Goal: Complete application form

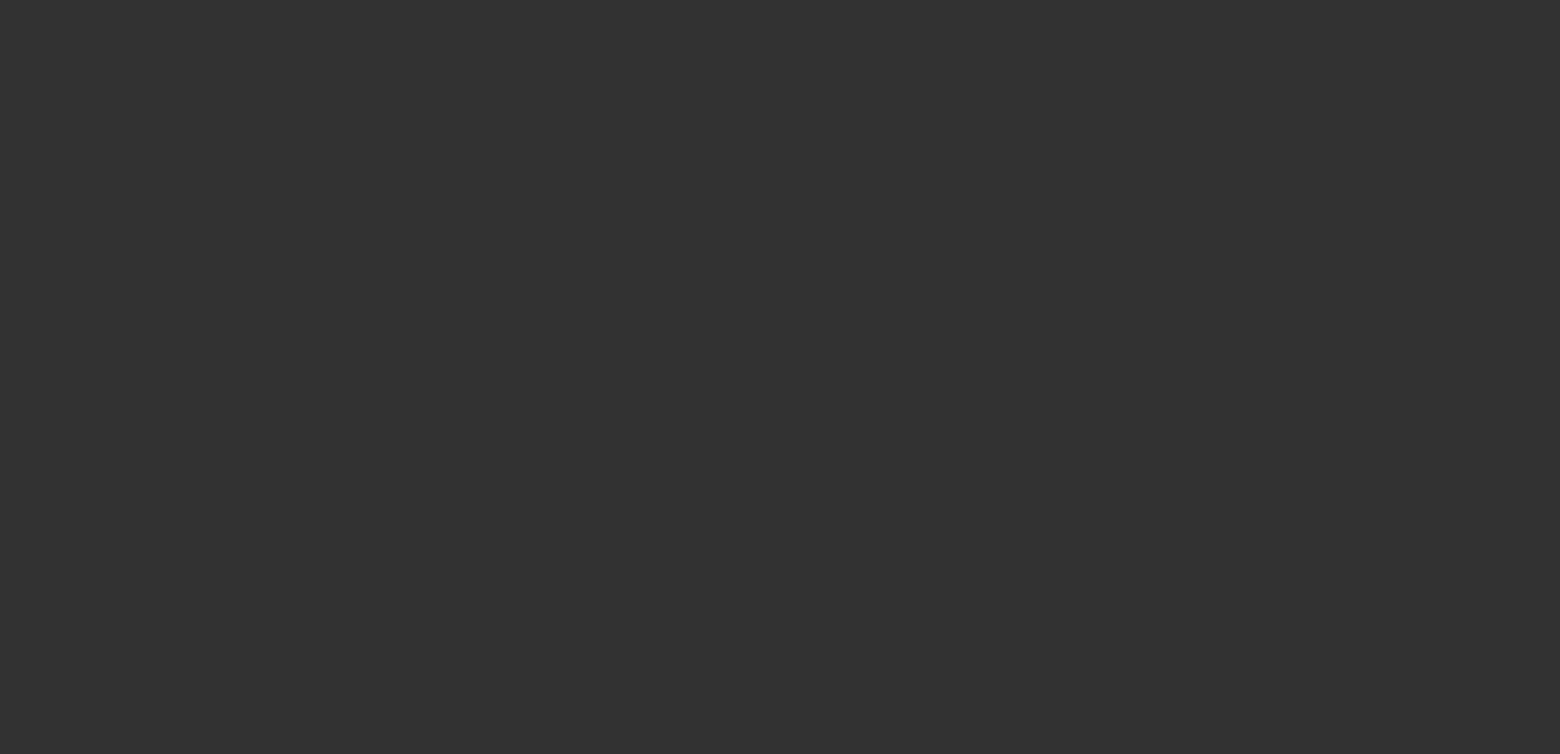
select select "3"
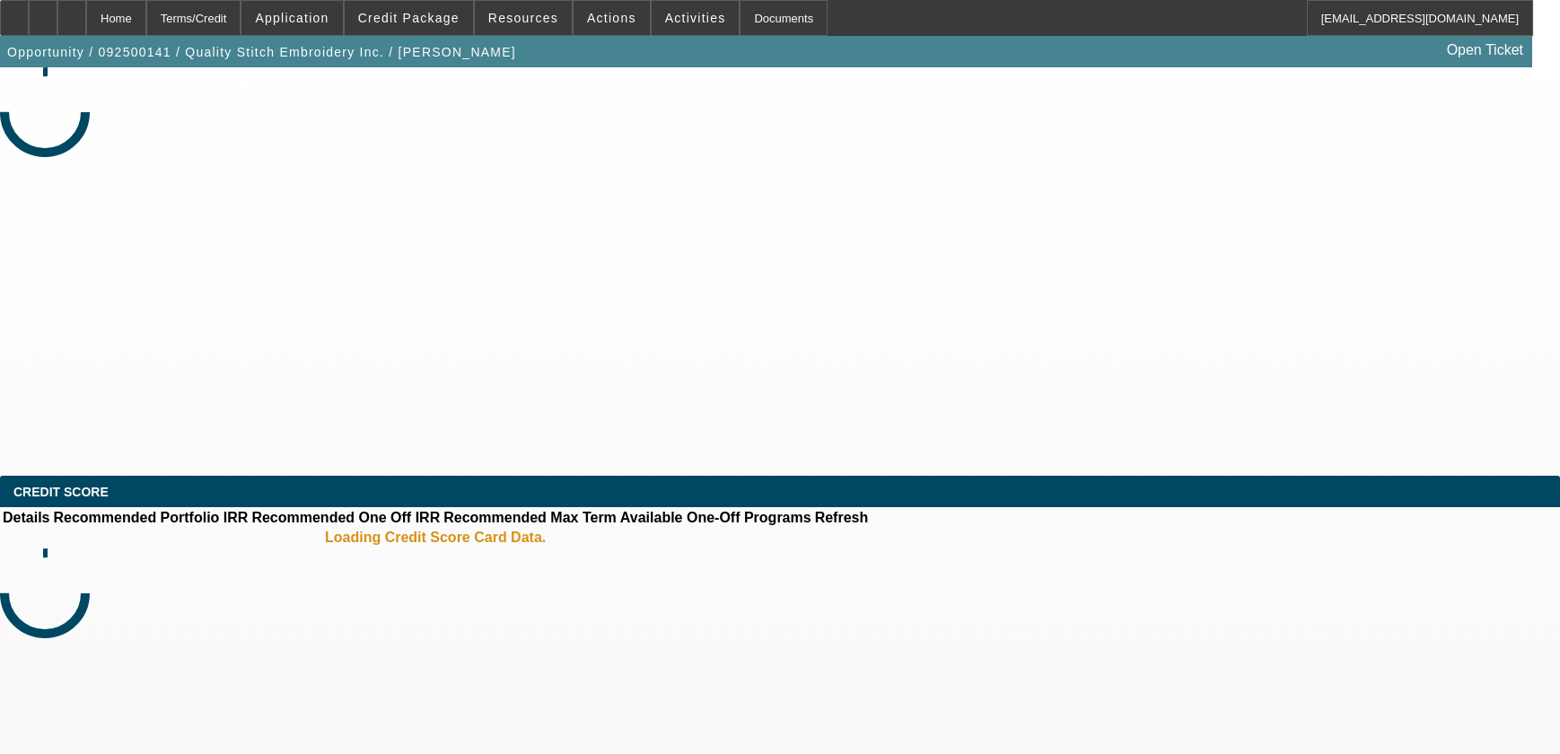
select select "0"
select select "2"
select select "0"
select select "2"
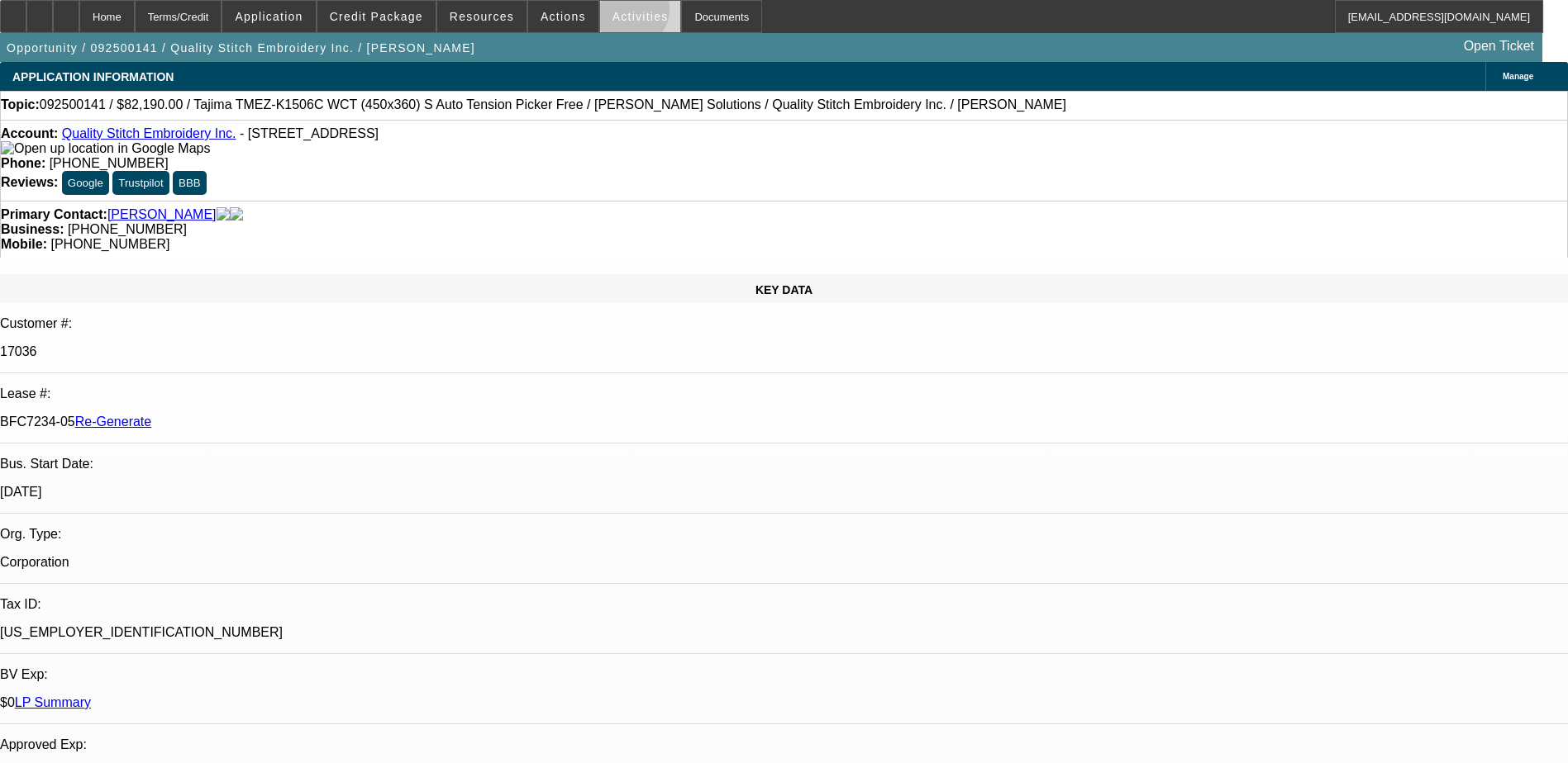
click at [612, 13] on span "Activities" at bounding box center [640, 17] width 56 height 13
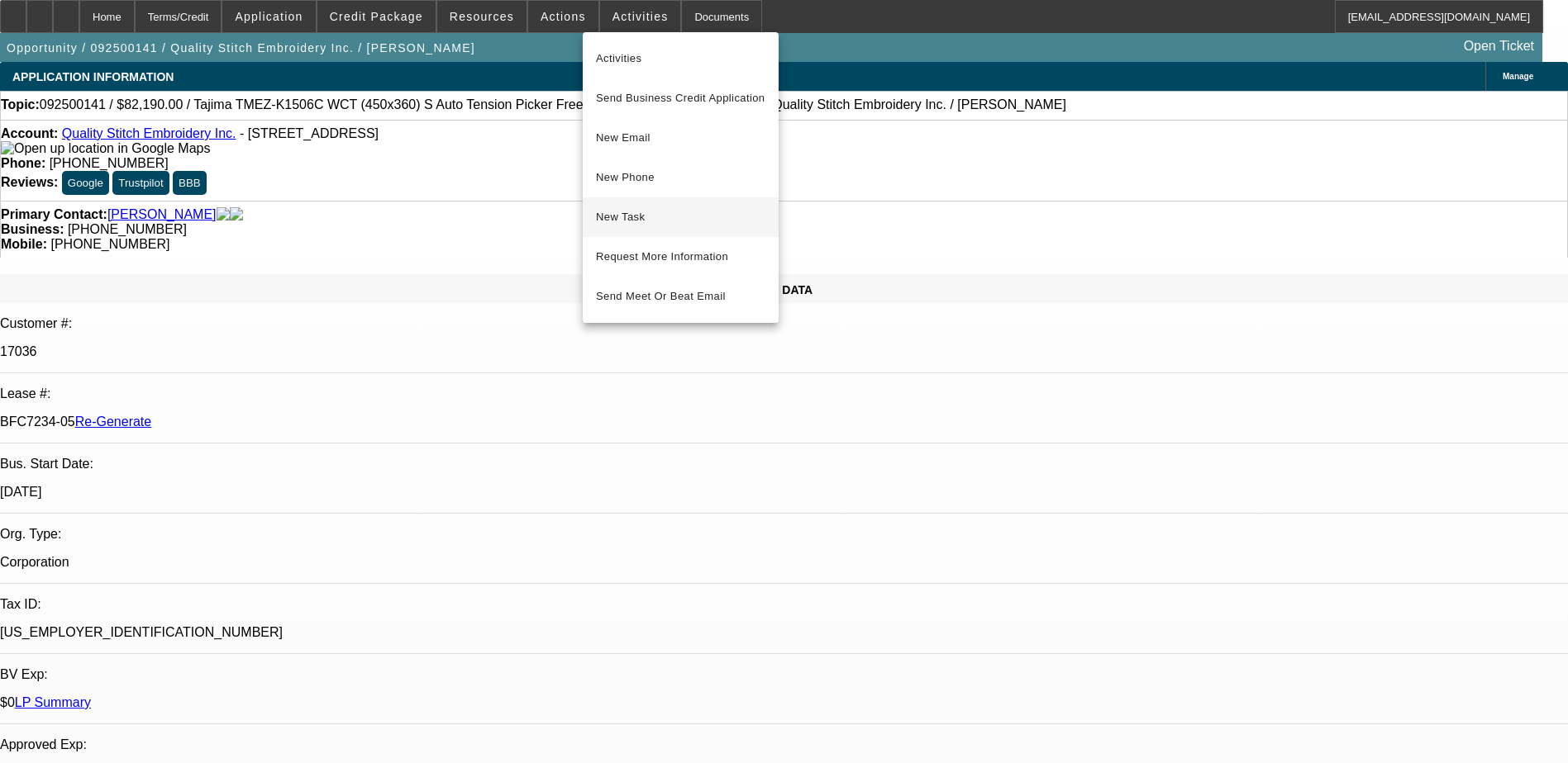
click at [611, 229] on button "New Task" at bounding box center [680, 217] width 196 height 40
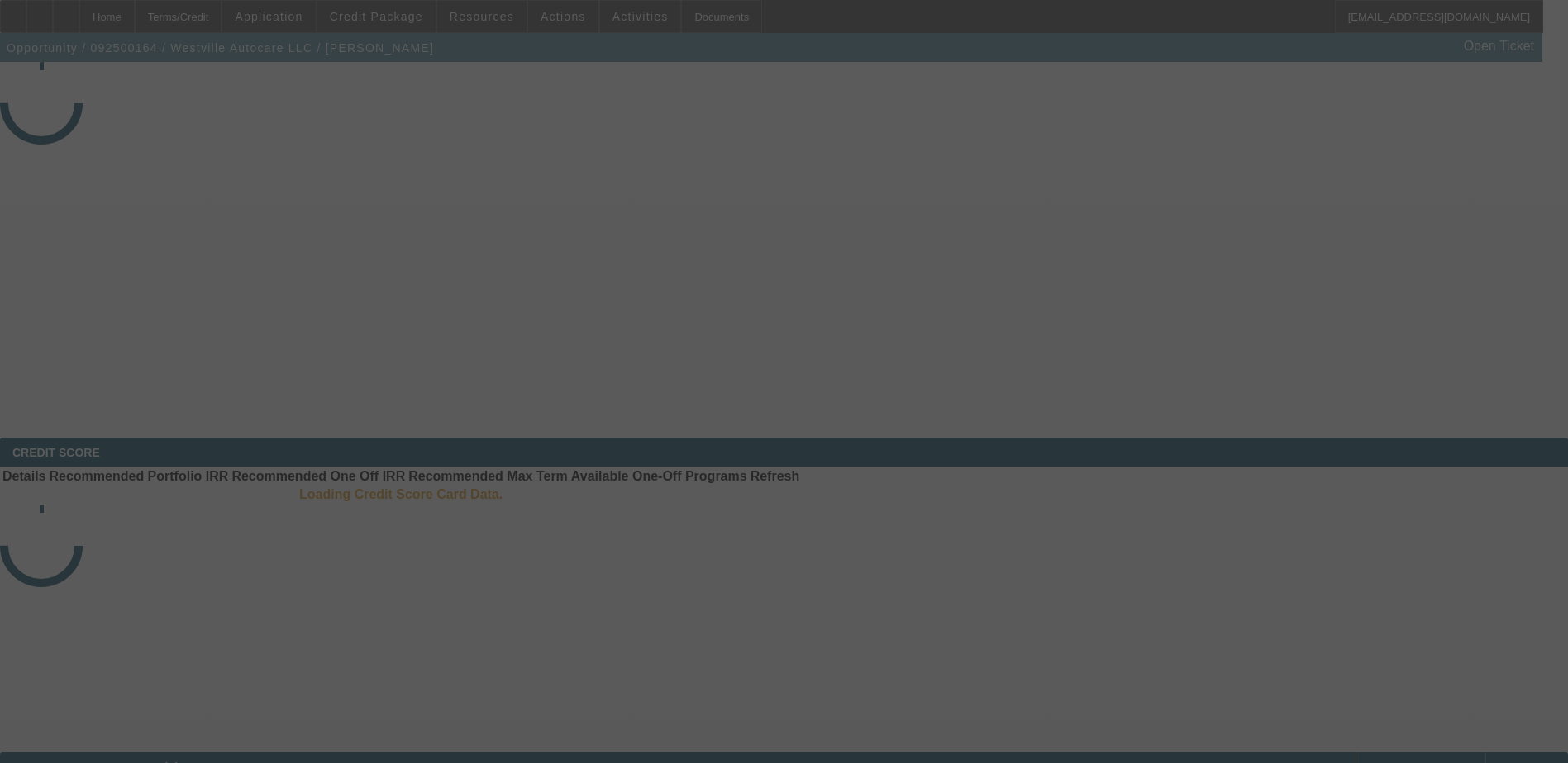
select select "3"
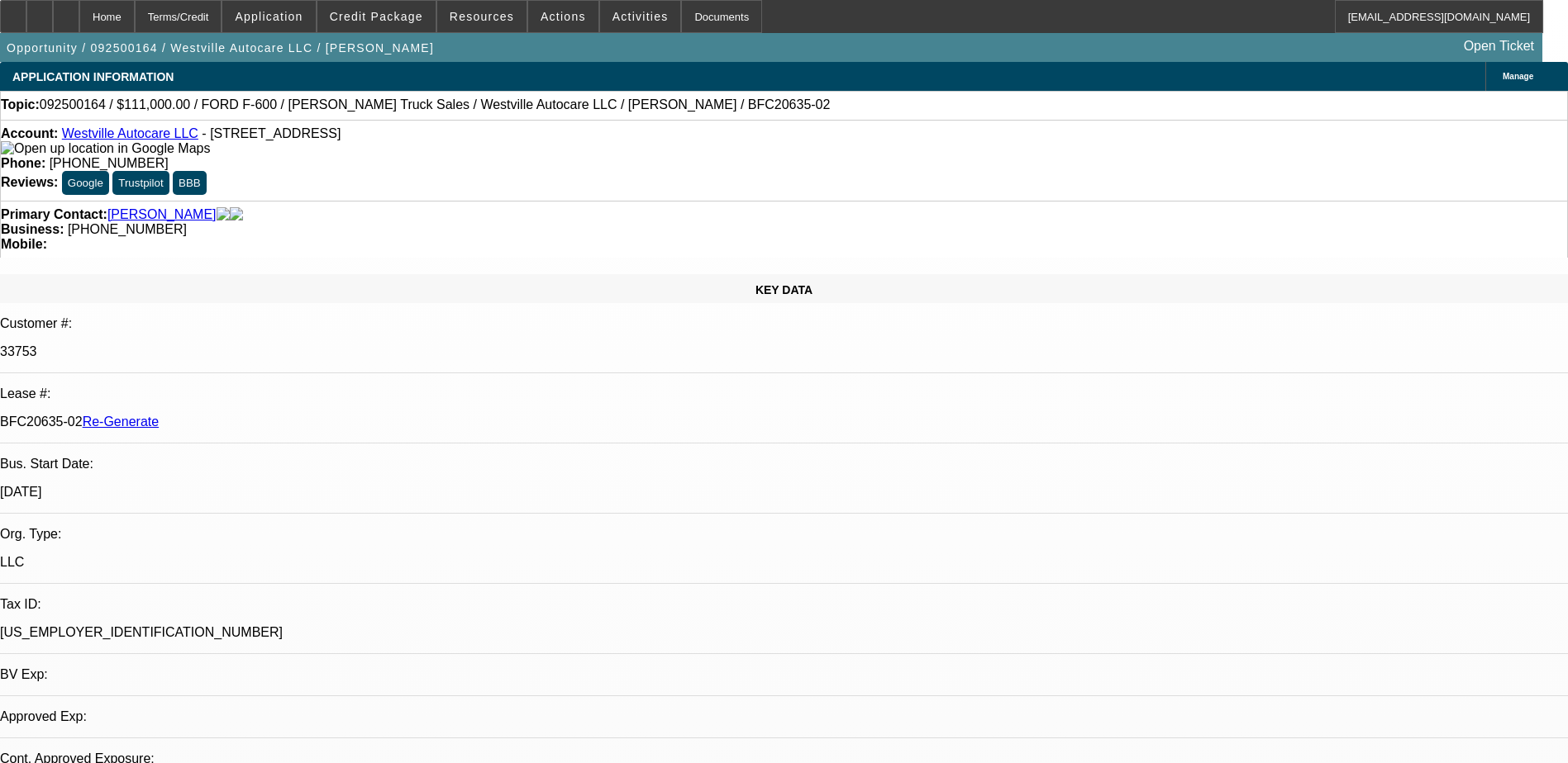
select select "0"
select select "2"
select select "0"
select select "6"
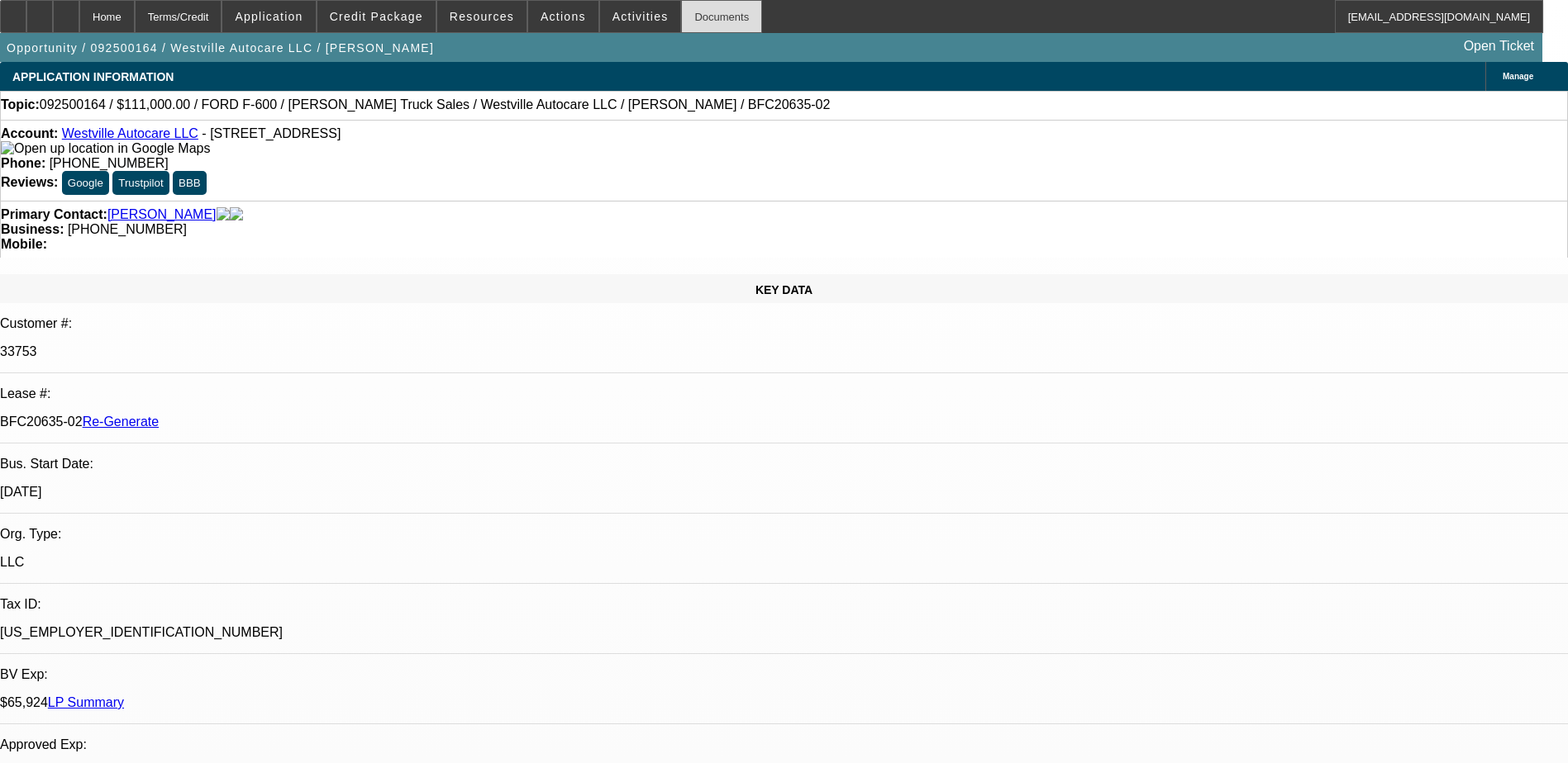
click at [684, 20] on div "Documents" at bounding box center [722, 17] width 81 height 33
click at [629, 16] on span "Activities" at bounding box center [640, 17] width 56 height 13
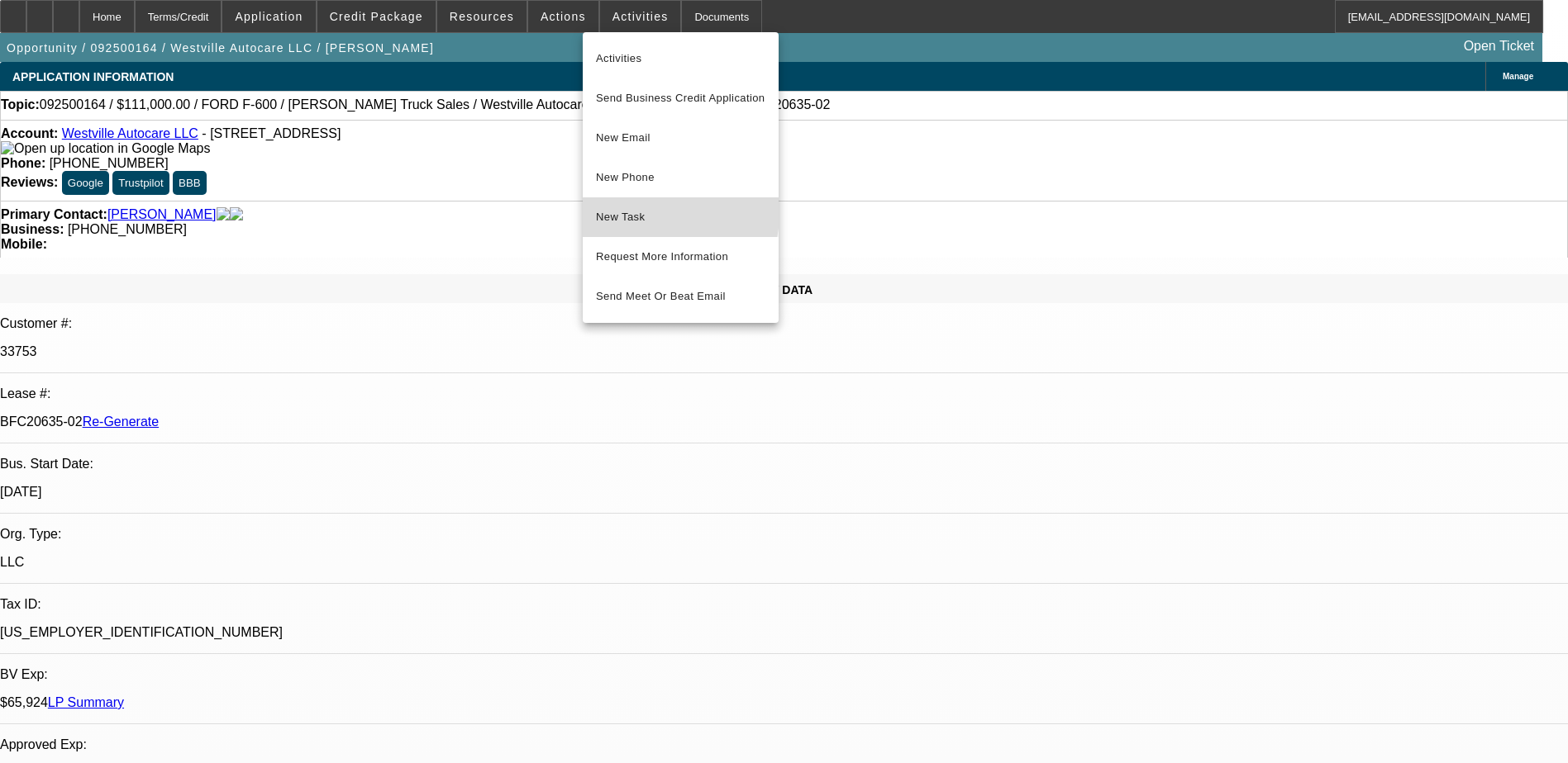
click at [634, 214] on span "New Task" at bounding box center [680, 217] width 169 height 20
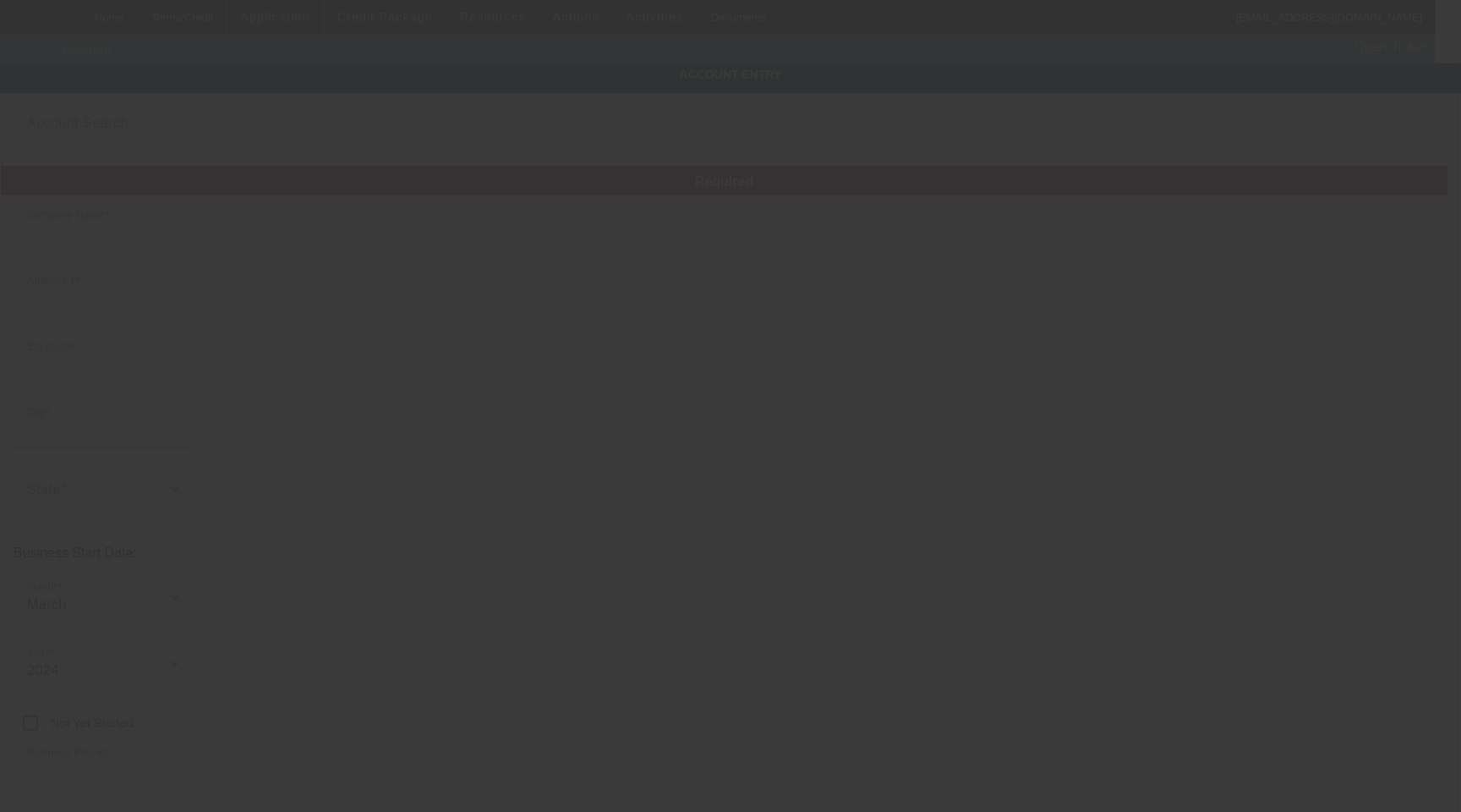
type input "Westville Autocare LLC"
type input "30 Amity Rd"
type input "06515"
type input "New Haven"
type input "[PHONE_NUMBER]"
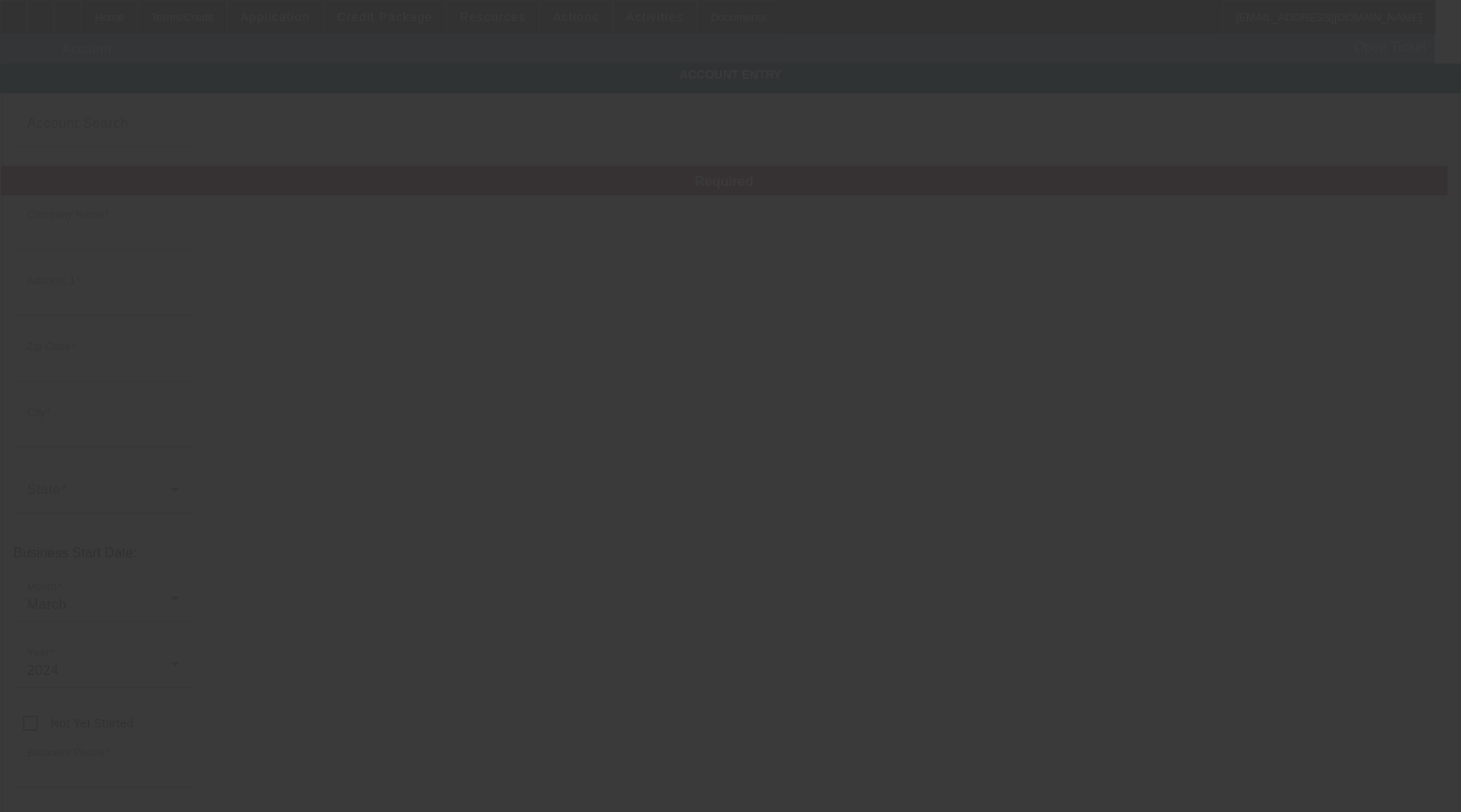
type input "michele1177@gmail.com"
type input "New Haven"
type input "[US_EMPLOYER_IDENTIFICATION_NUMBER]"
type input "https://westville-autocare-llc.my.canva.site/"
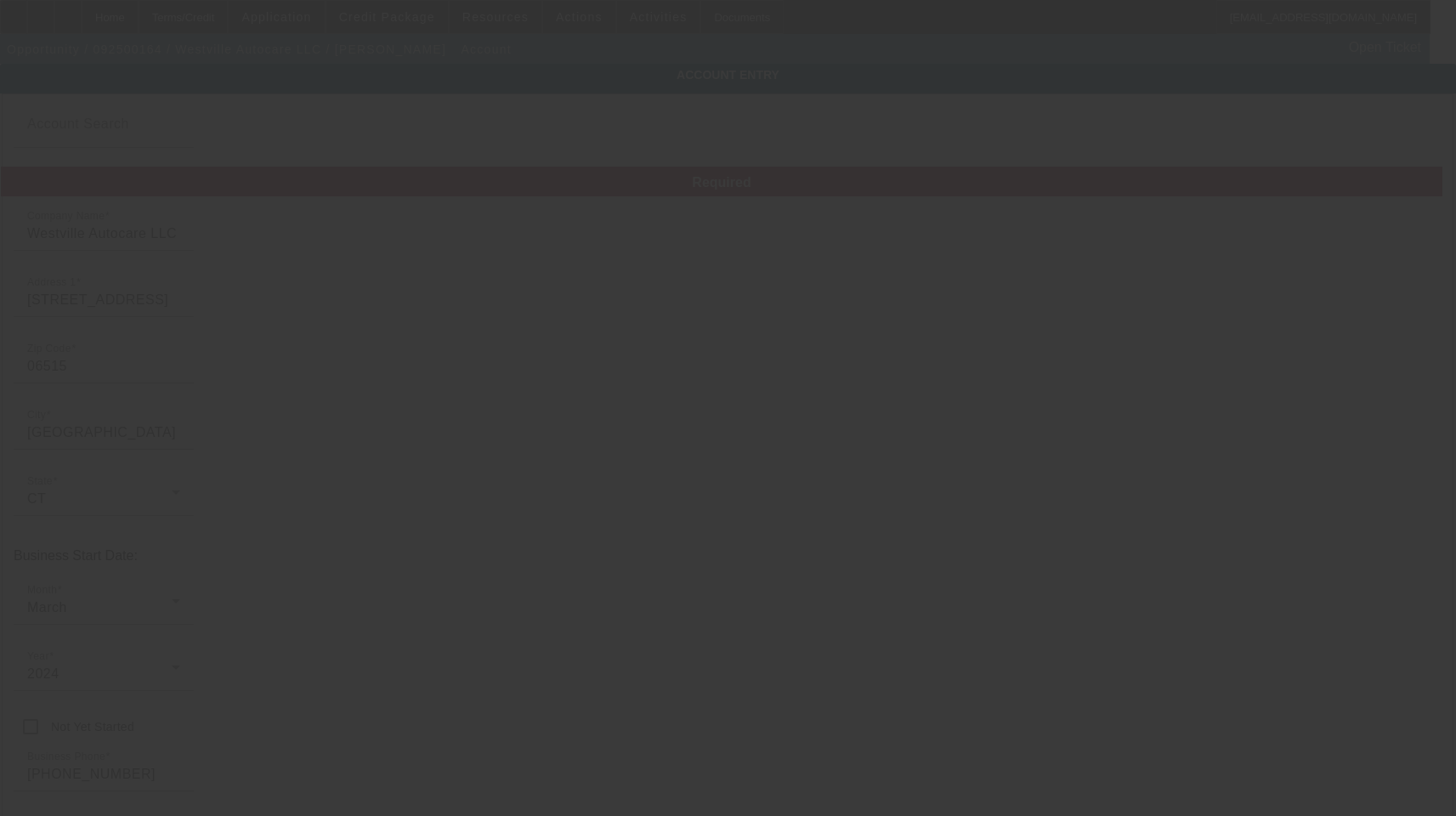
type input "9/9/2025"
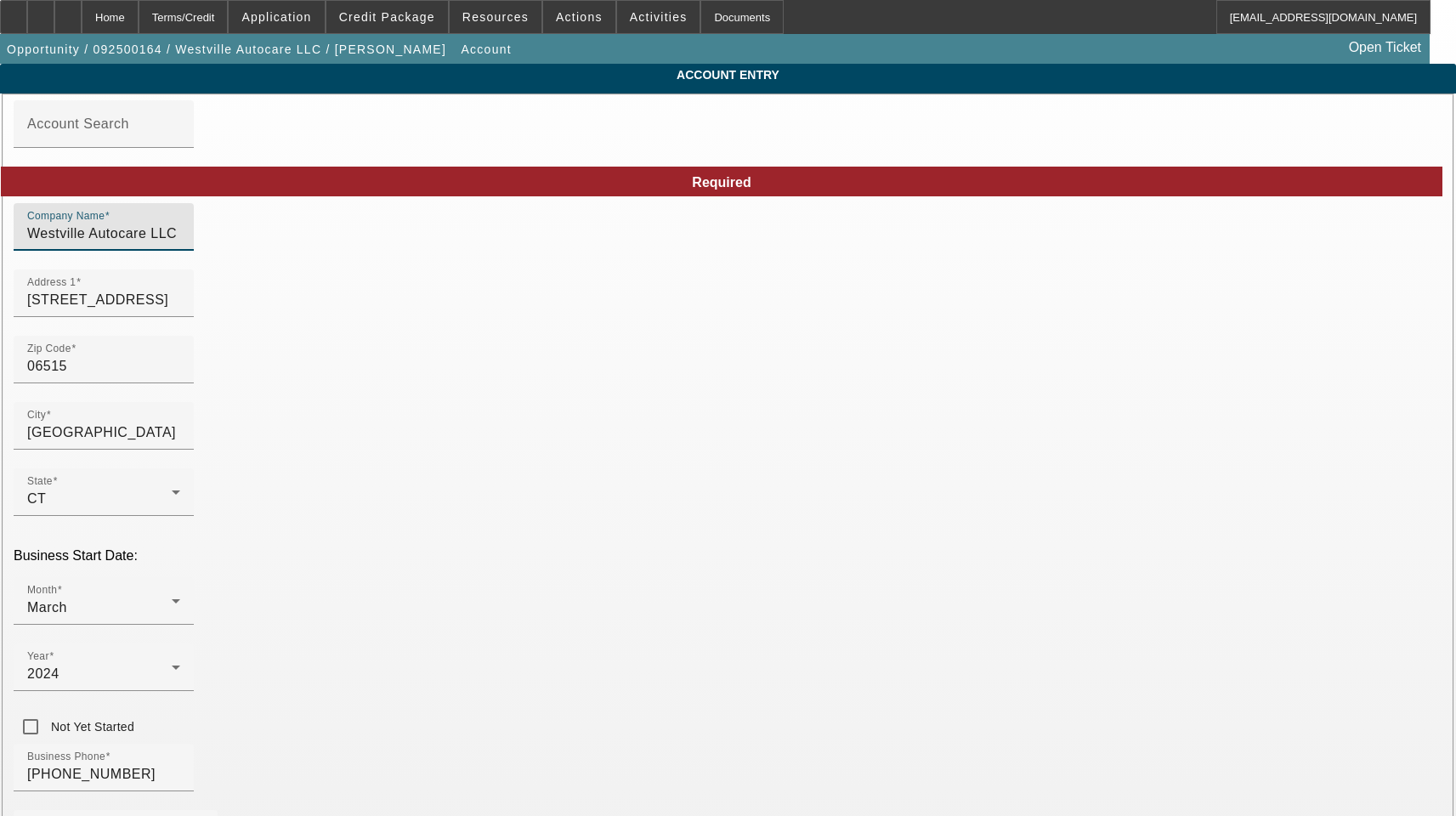
drag, startPoint x: 411, startPoint y: 251, endPoint x: 46, endPoint y: 250, distance: 365.0
paste input "Care LLC 02"
type input "Westville AutoCare LLC"
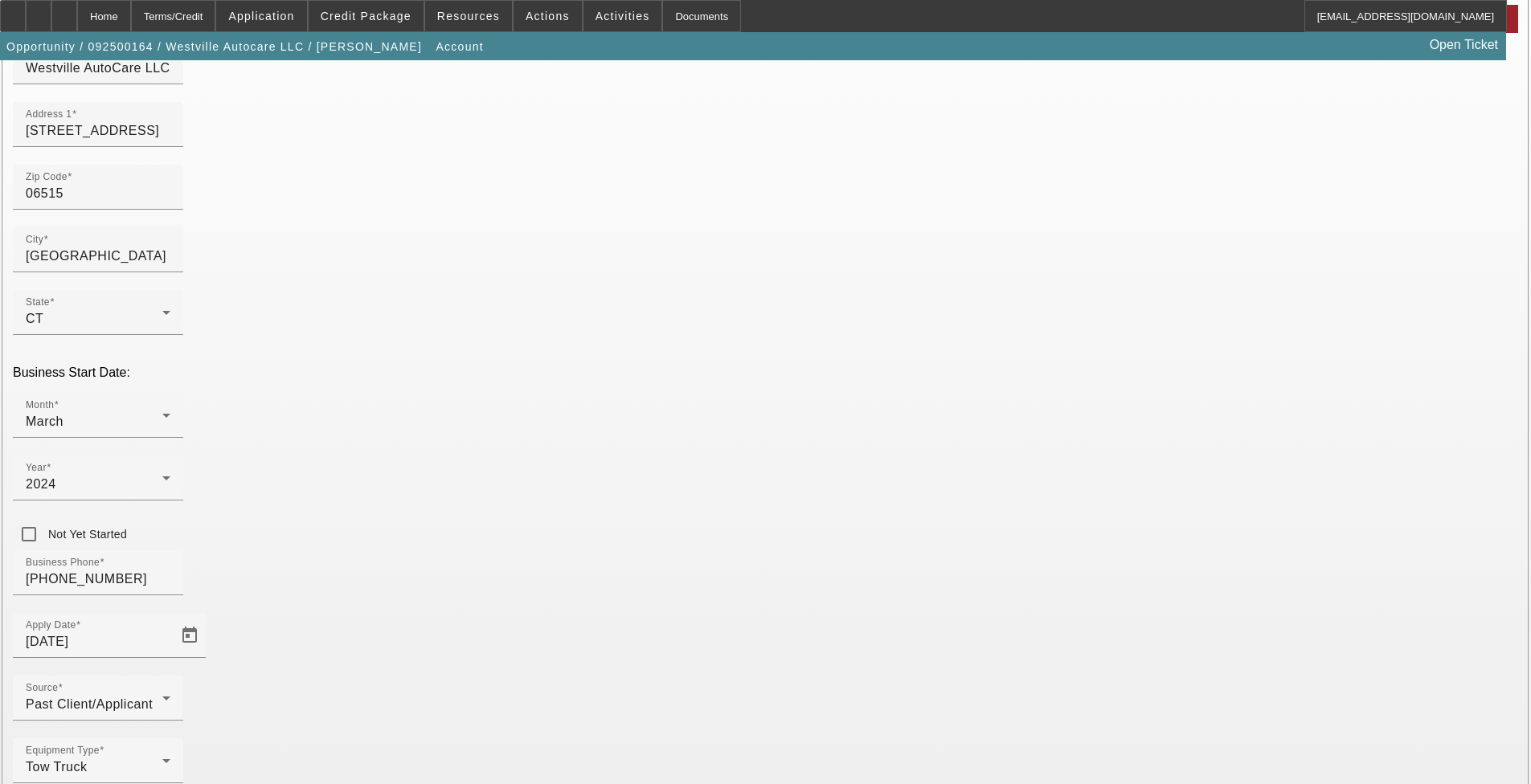
scroll to position [163, 0]
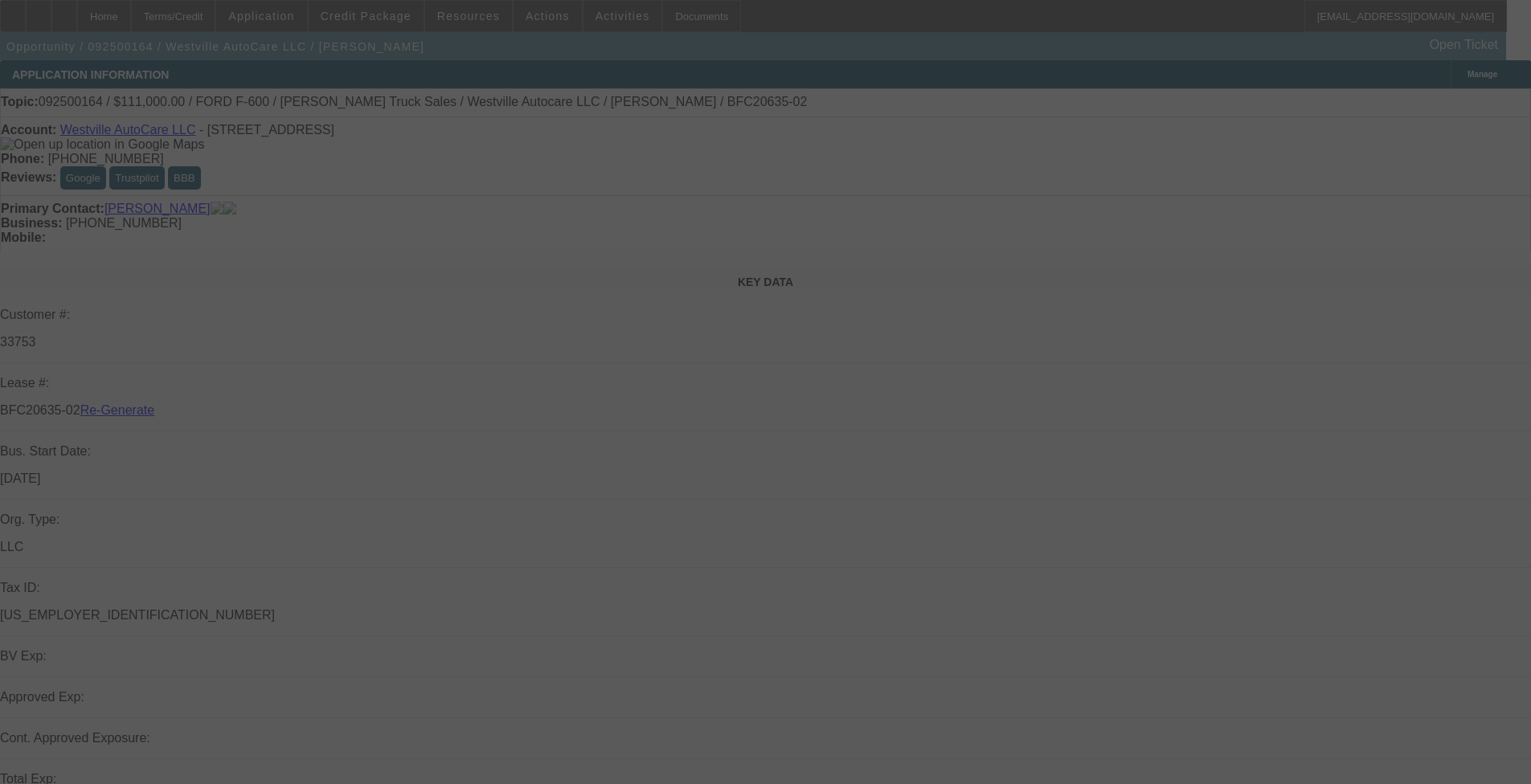
select select "3"
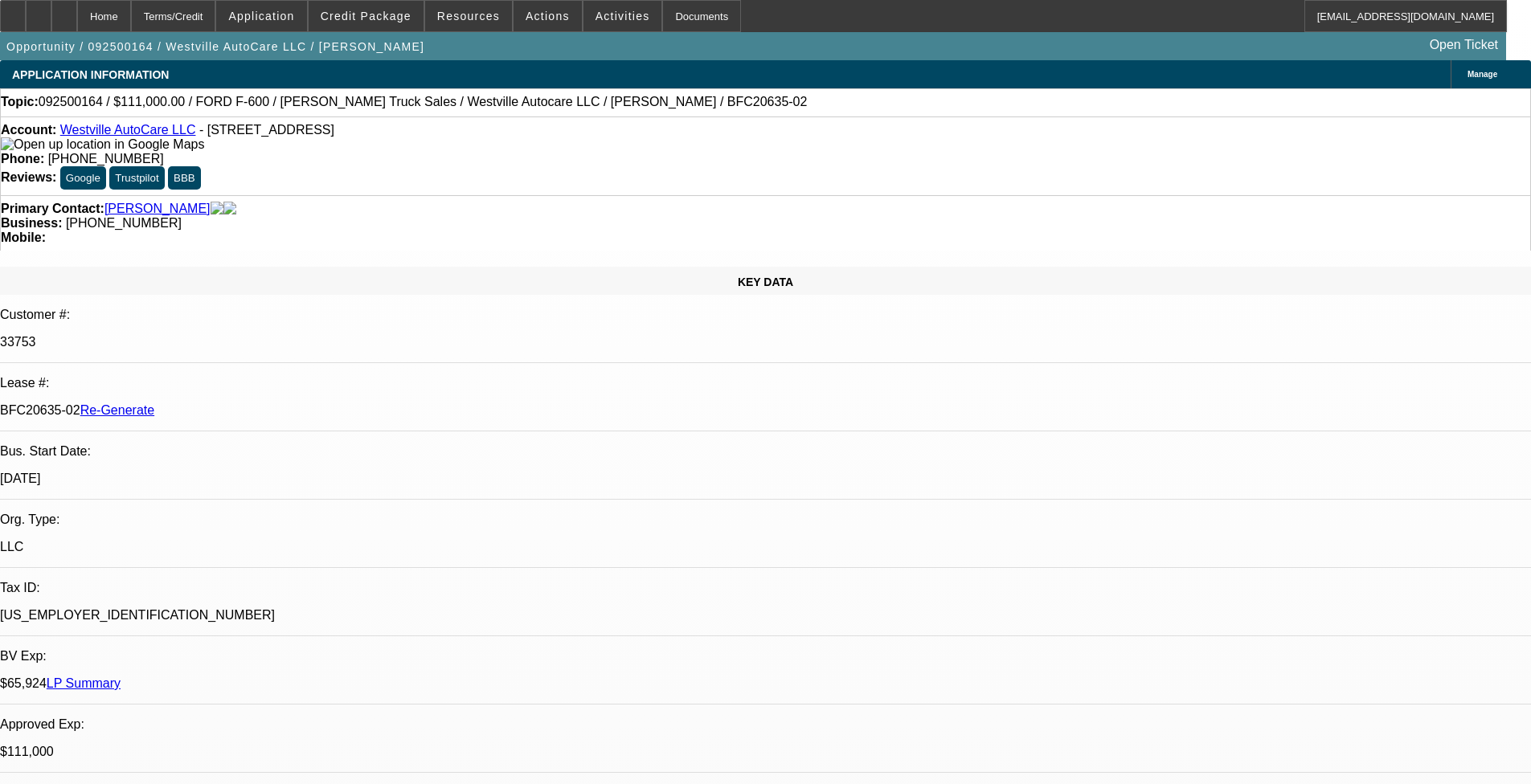
select select "0"
select select "2"
select select "0"
select select "1"
select select "2"
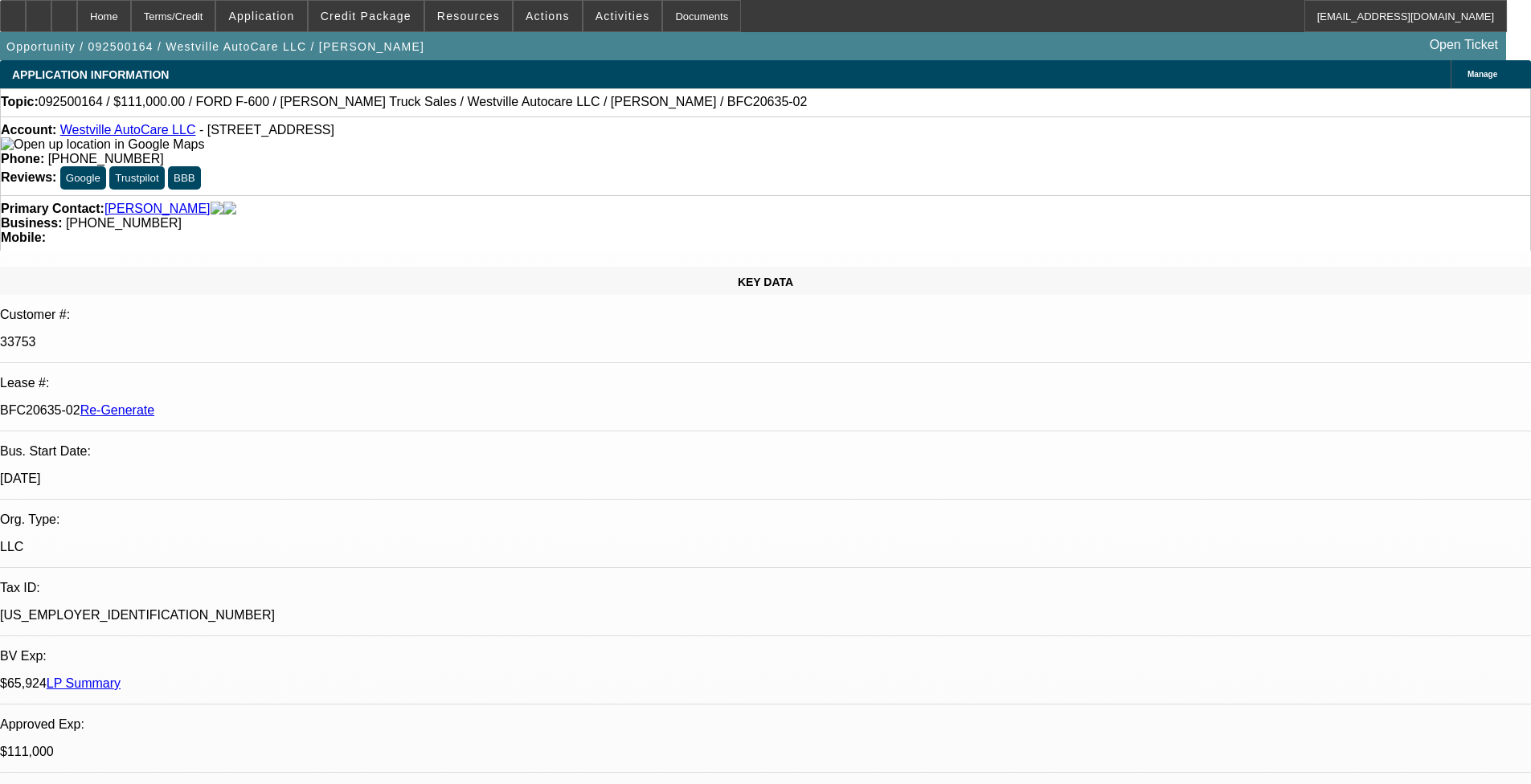
select select "6"
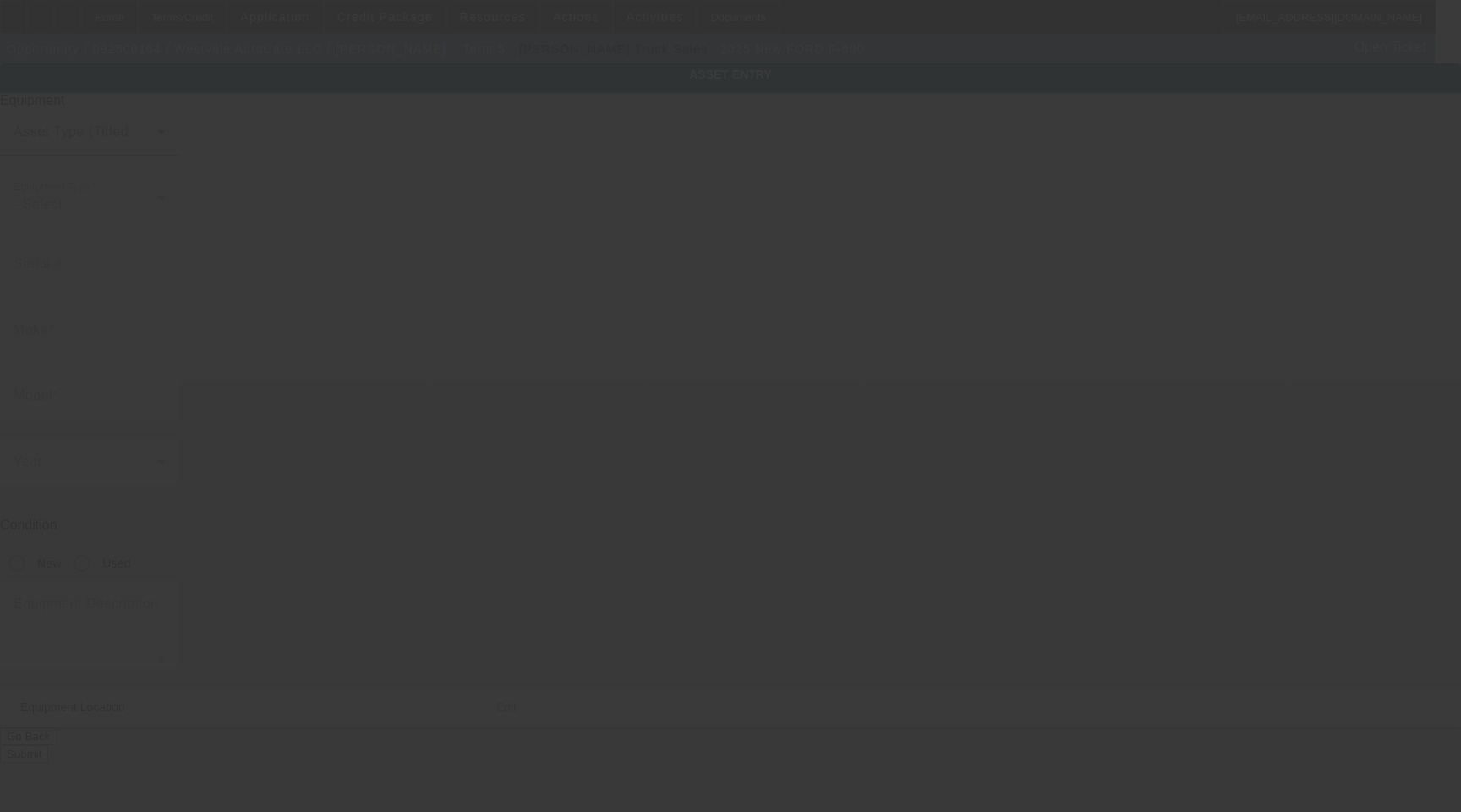
type input "1FDFF6LT7SDA18312"
type input "FORD"
type input "F-600"
radio input "true"
type textarea "20' Jerr-dan RRSB IRL Wheel Lift Galv SFWhelen LB with Upper, Winch, Lower work…"
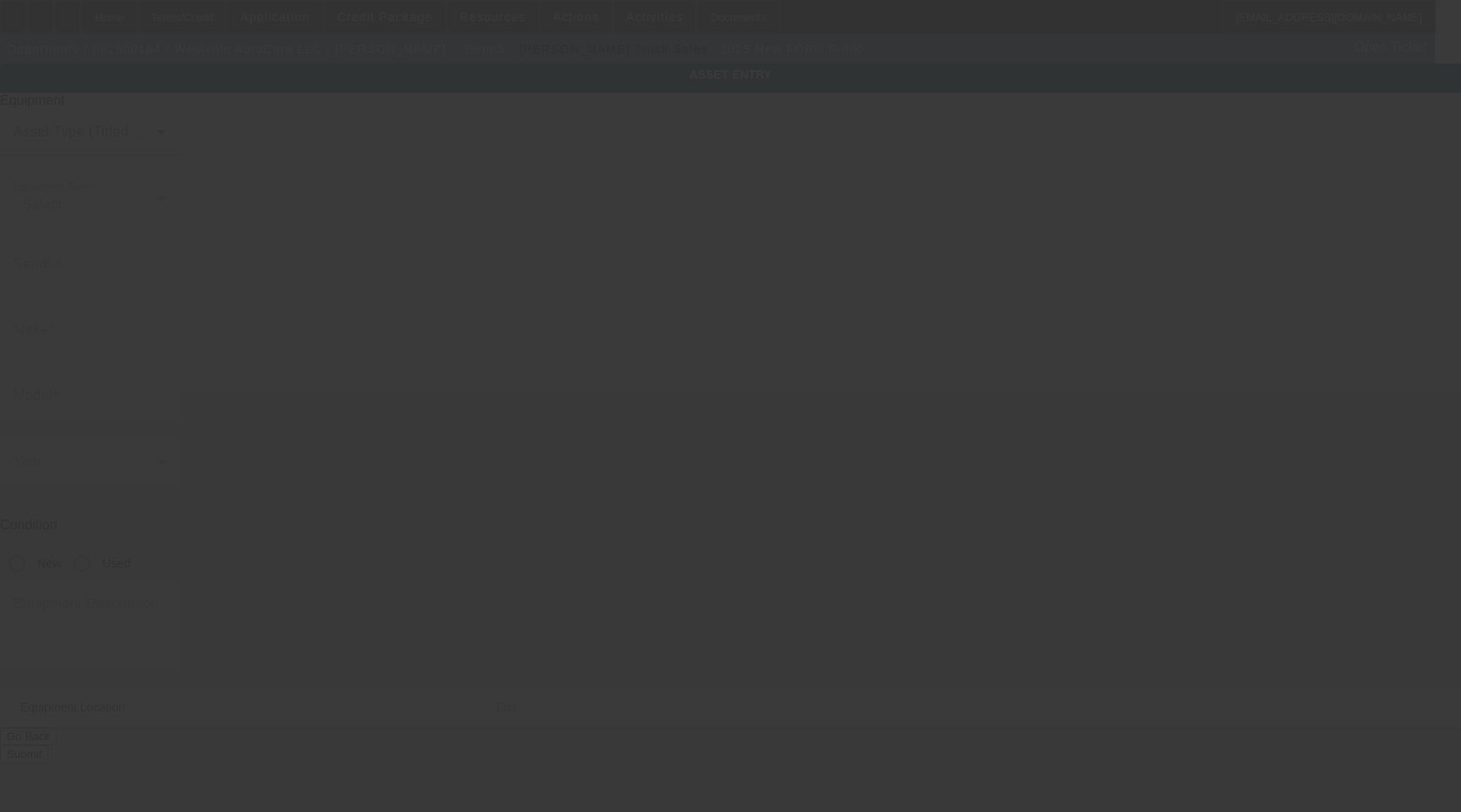
type input "30 Amity Rd"
type input "New Haven"
type input "06515"
type input "New Haven"
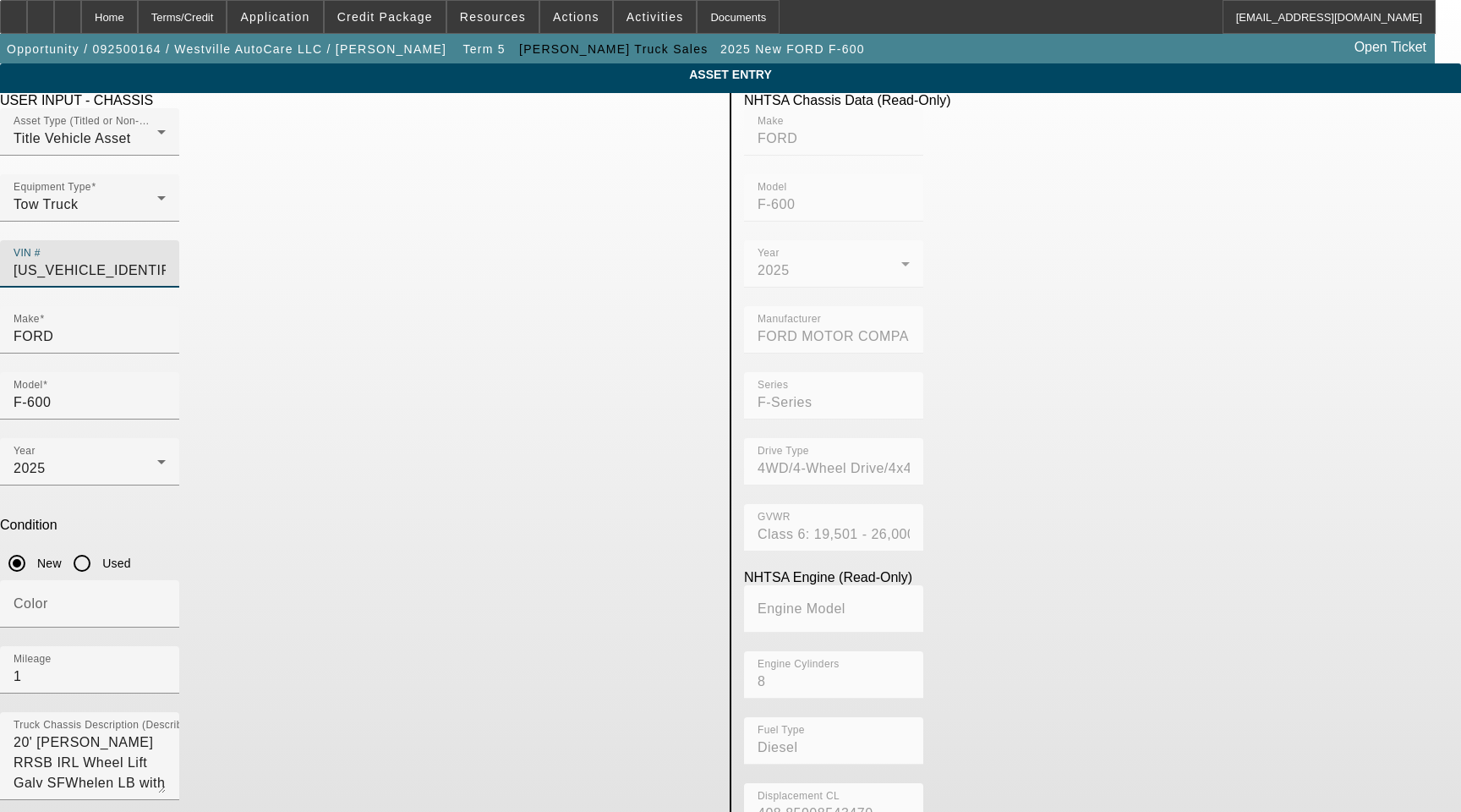
click at [166, 260] on input "1FDFF6LT7SDA18312" at bounding box center [89, 270] width 153 height 21
click at [166, 327] on input "FORD" at bounding box center [89, 337] width 153 height 21
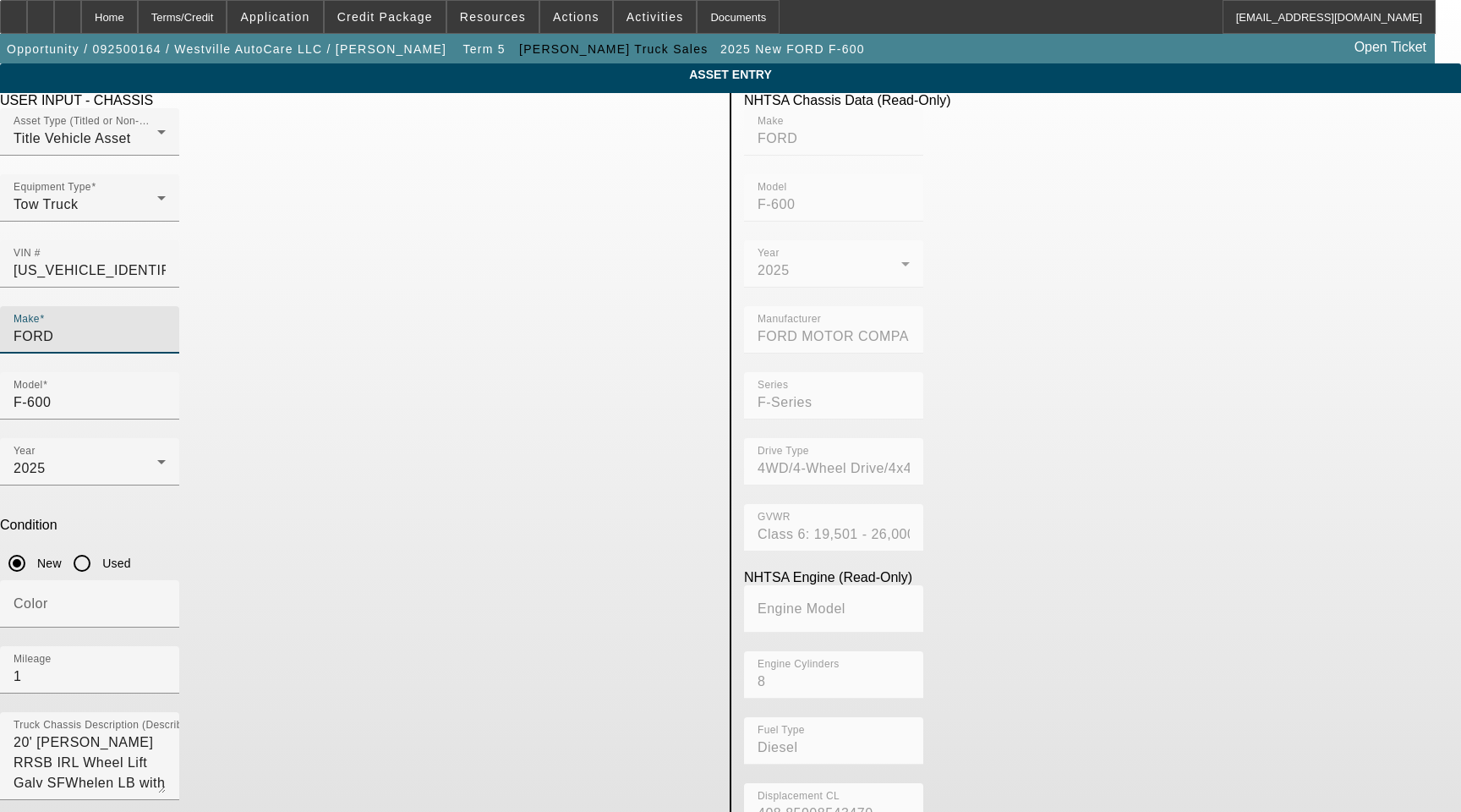
click at [166, 327] on input "FORD" at bounding box center [89, 337] width 153 height 21
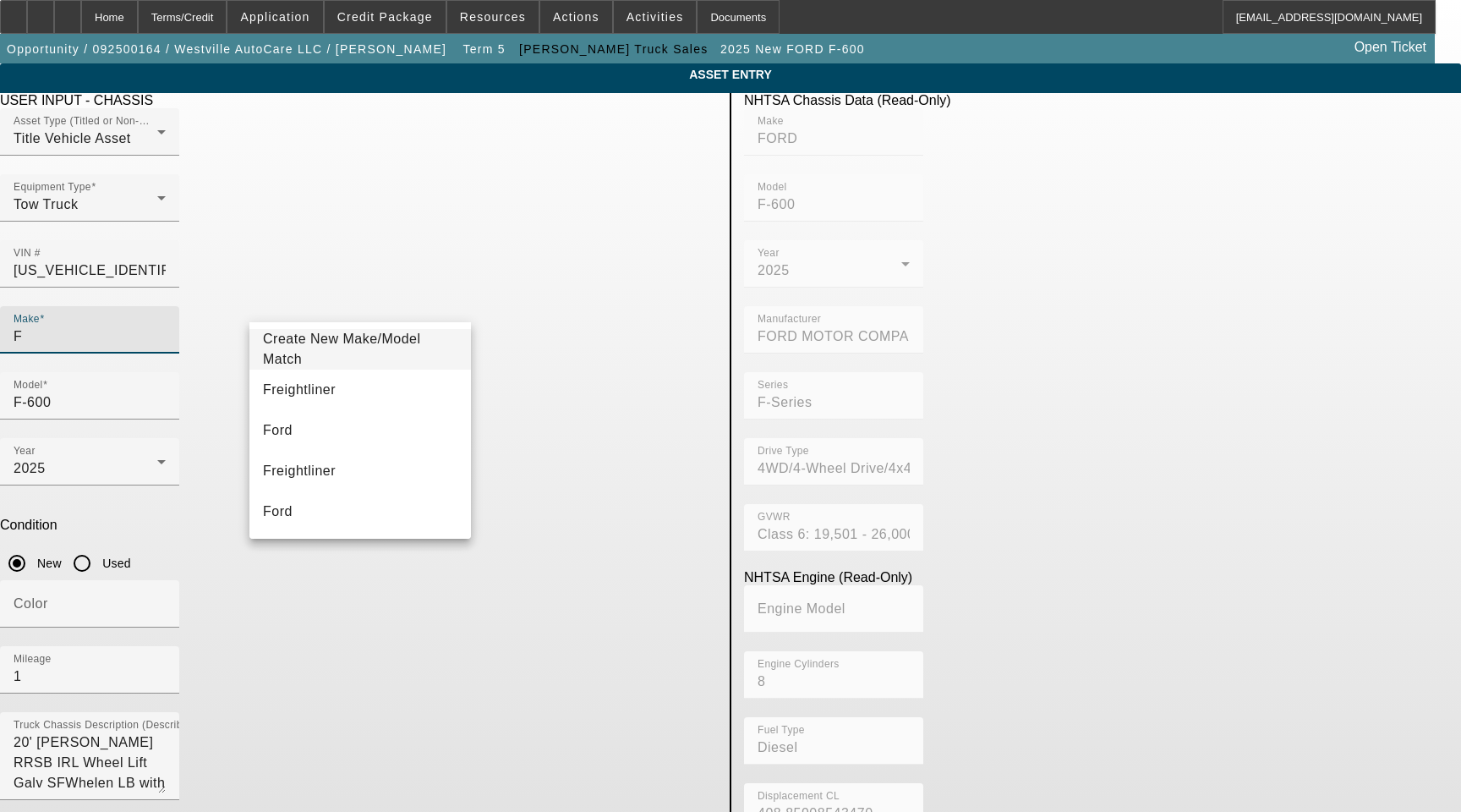
type input "F"
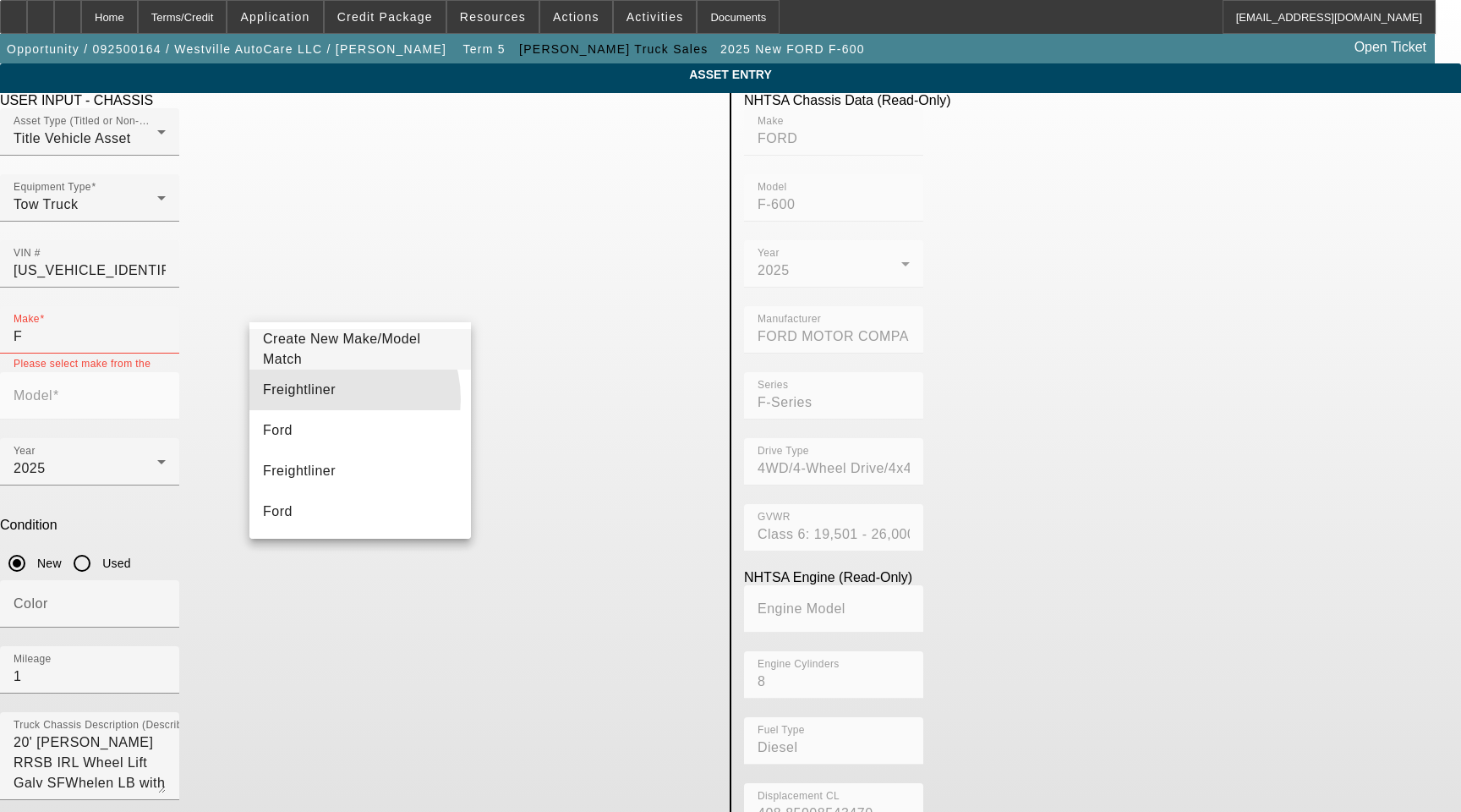
click at [327, 399] on mat-option "Freightliner" at bounding box center [360, 389] width 221 height 41
click at [340, 389] on mat-option "Ford" at bounding box center [360, 389] width 221 height 41
type input "Ford"
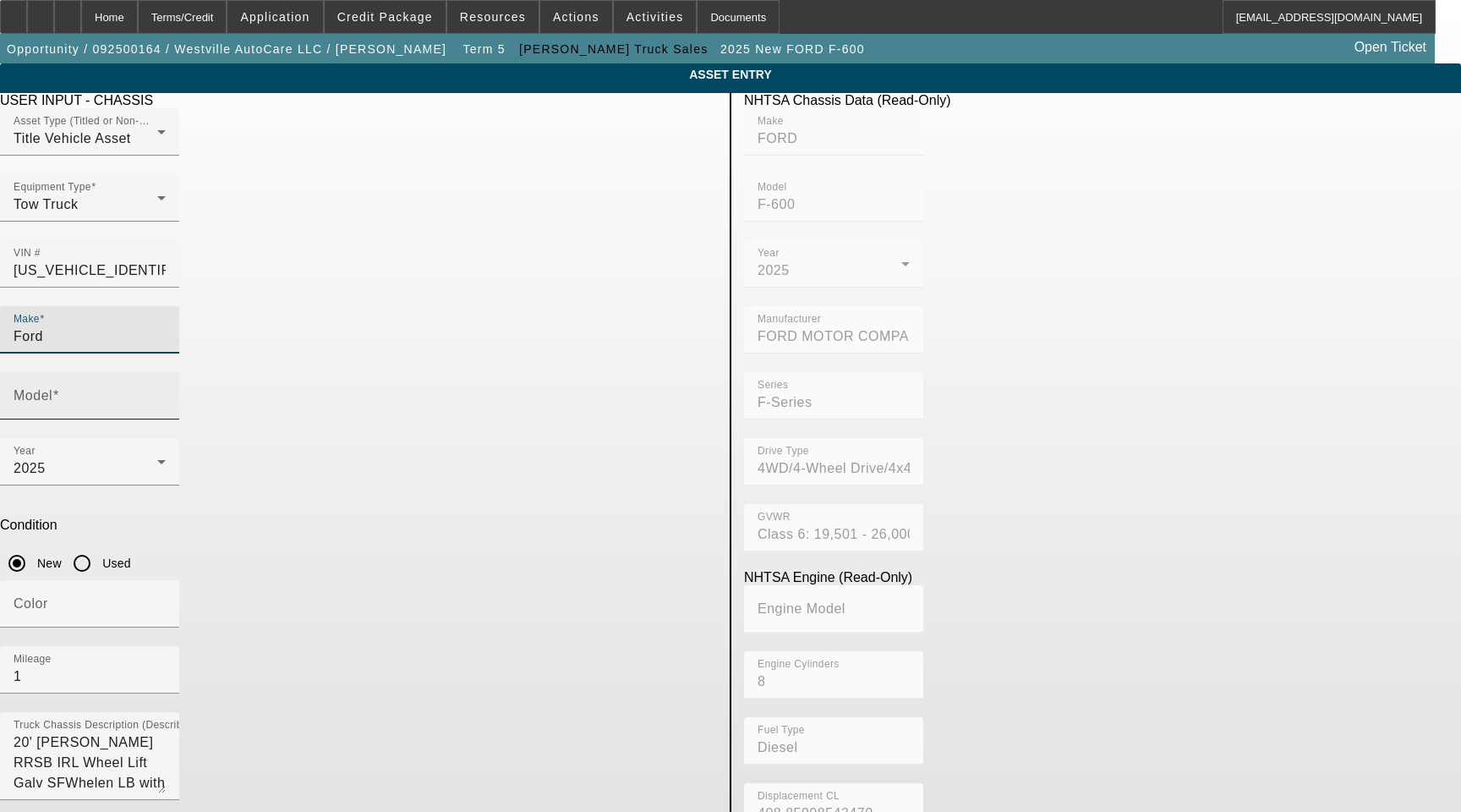
click at [166, 393] on input "Model" at bounding box center [89, 403] width 153 height 21
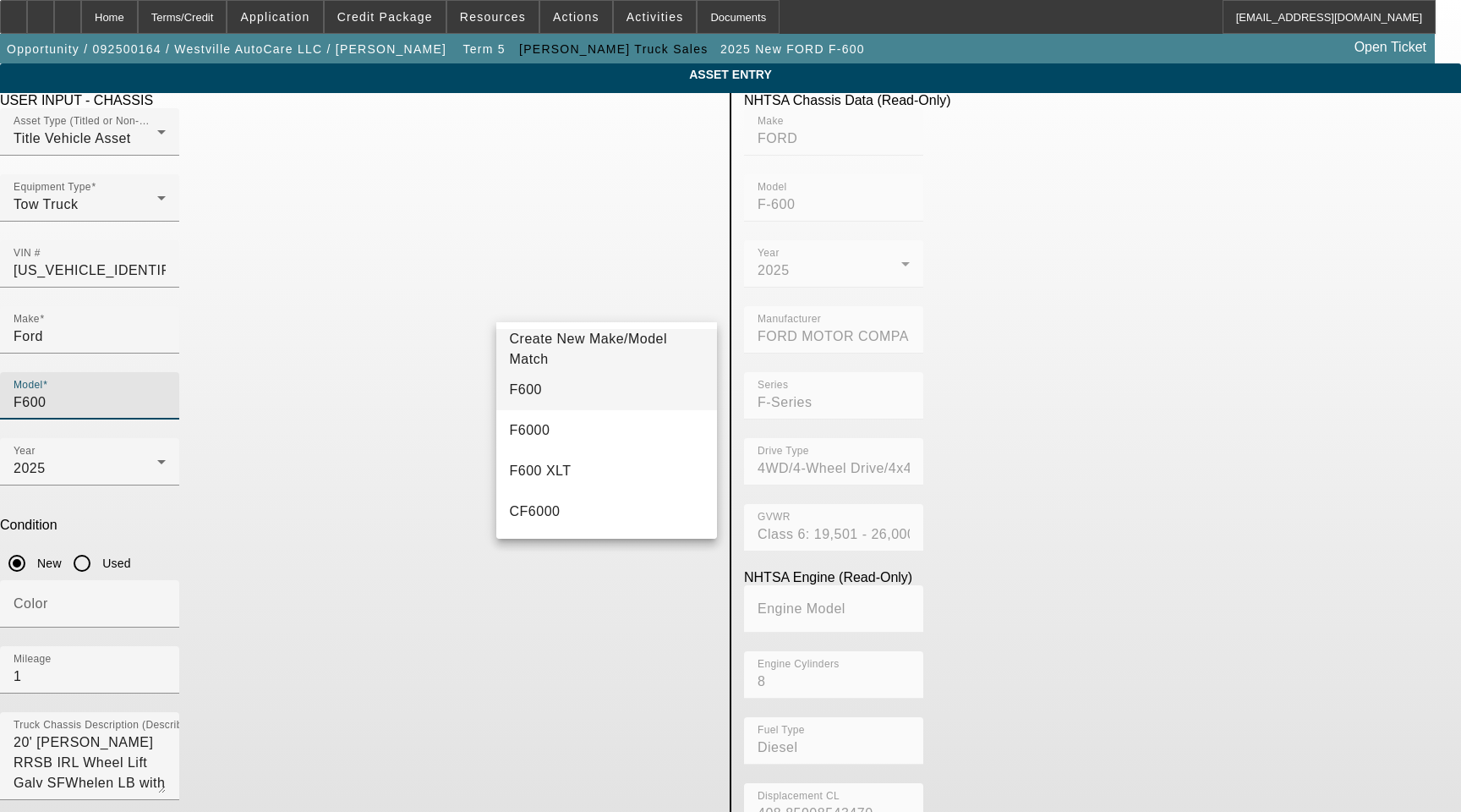
type input "F600"
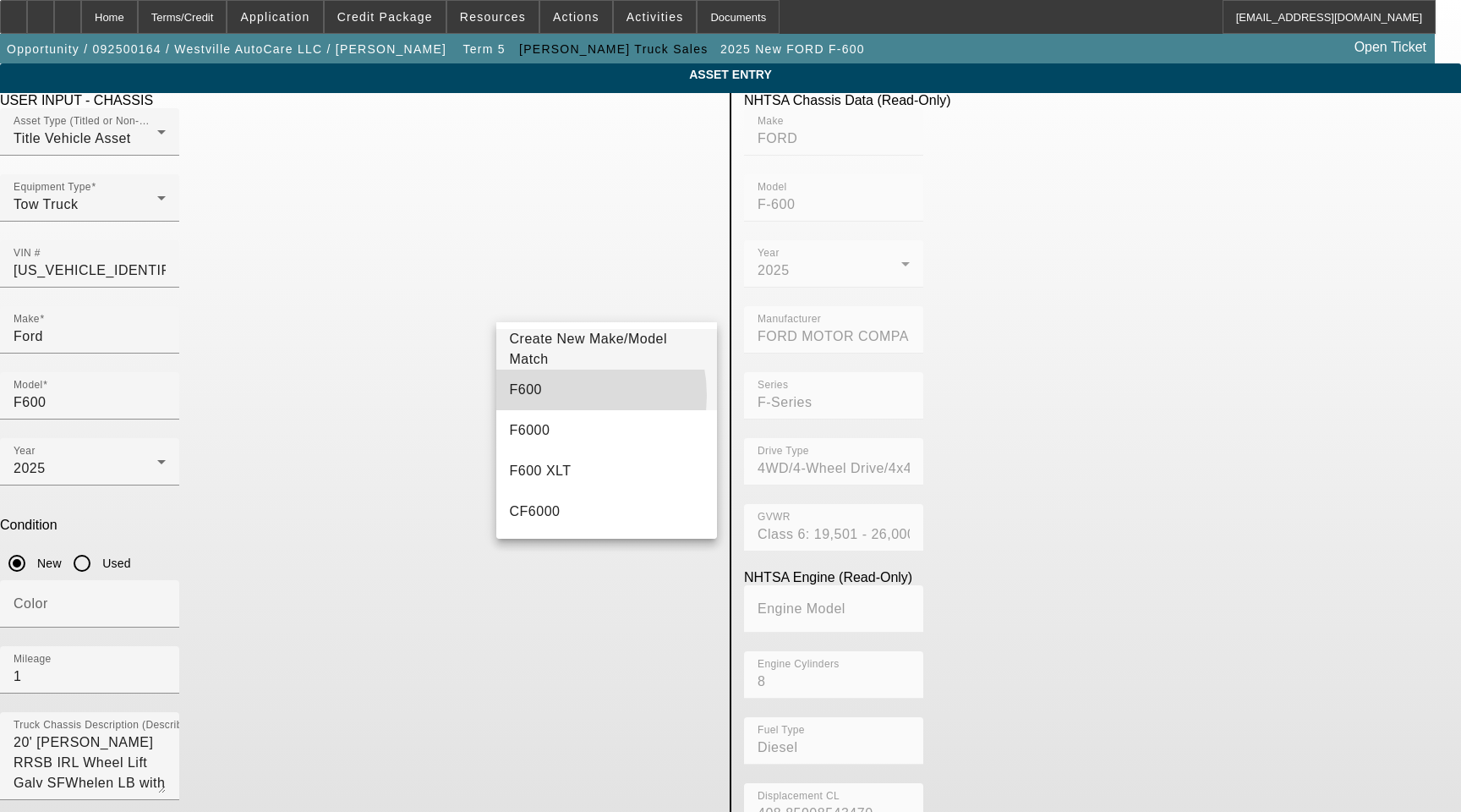
click at [551, 396] on mat-option "F600" at bounding box center [607, 389] width 221 height 41
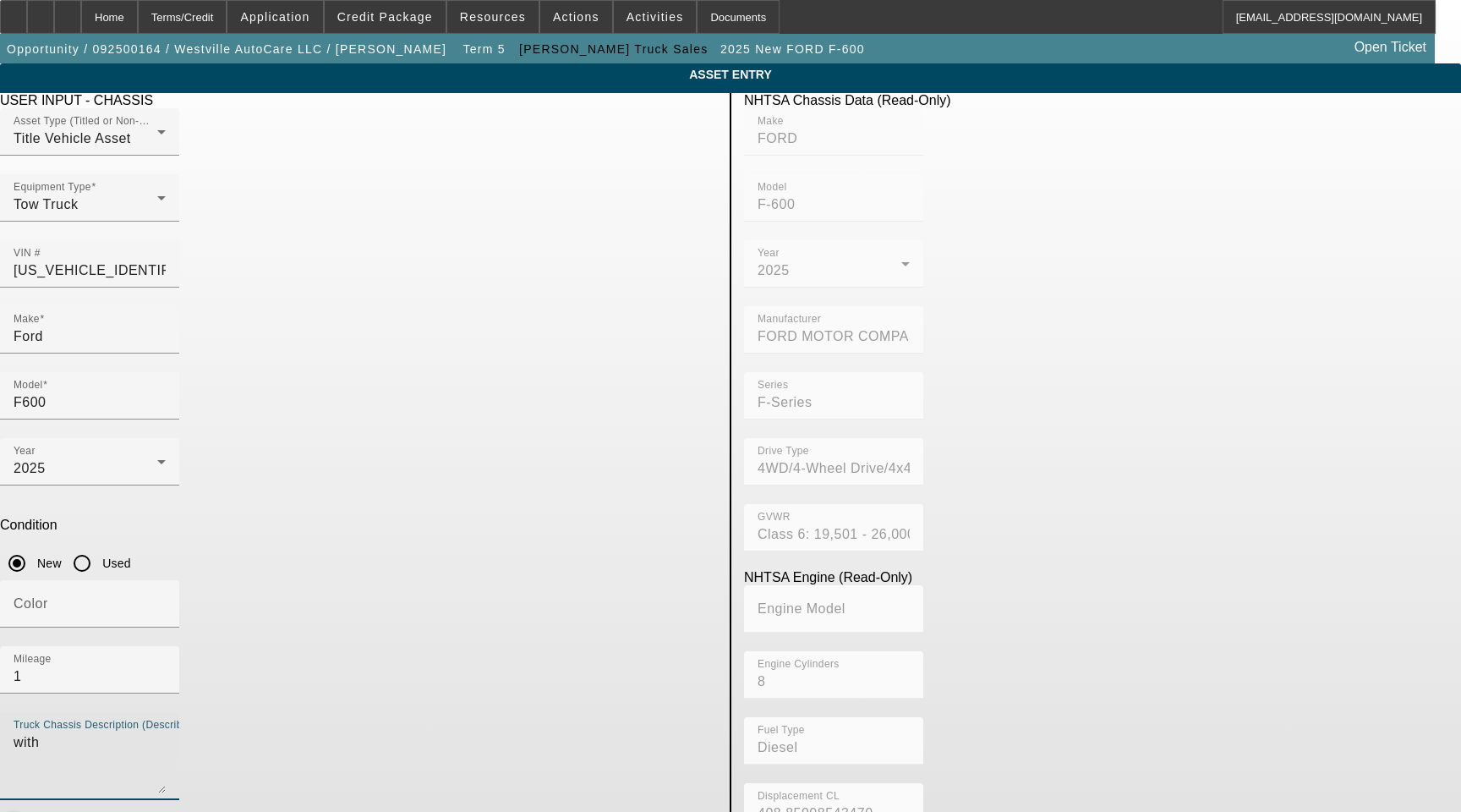
type textarea "with"
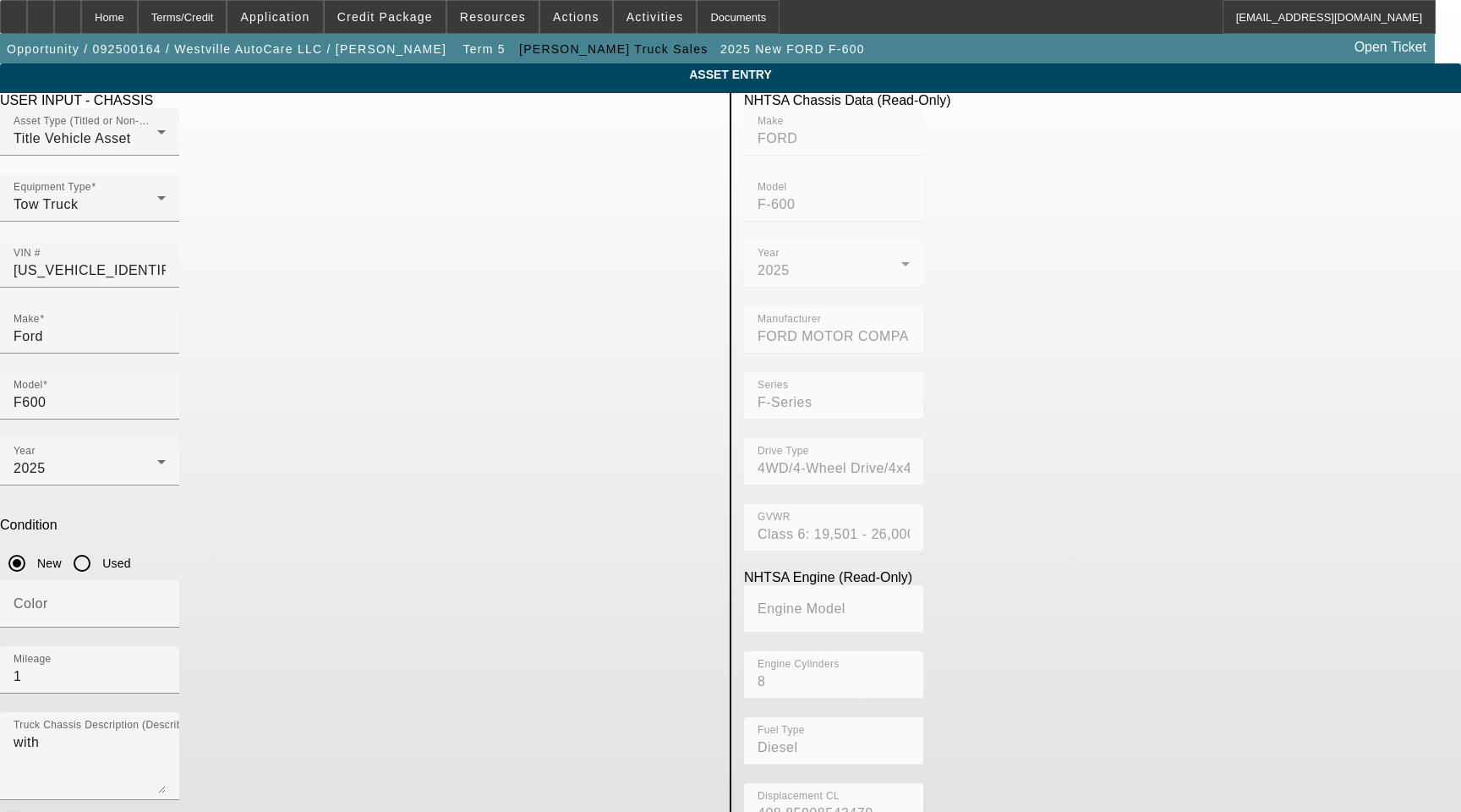
click at [30, 811] on span "button" at bounding box center [15, 827] width 30 height 12
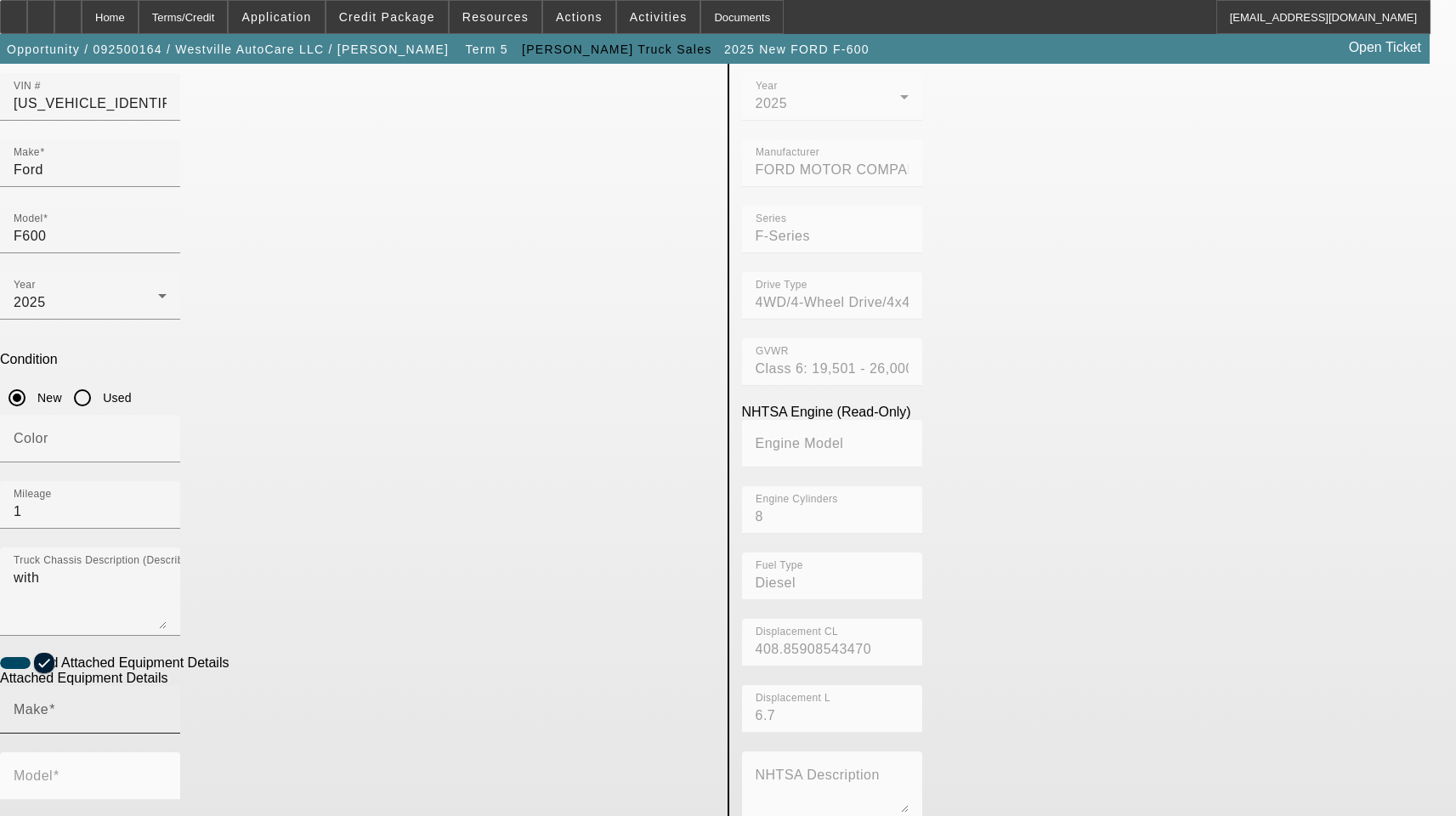
scroll to position [170, 0]
click at [167, 704] on input "Make" at bounding box center [90, 715] width 153 height 21
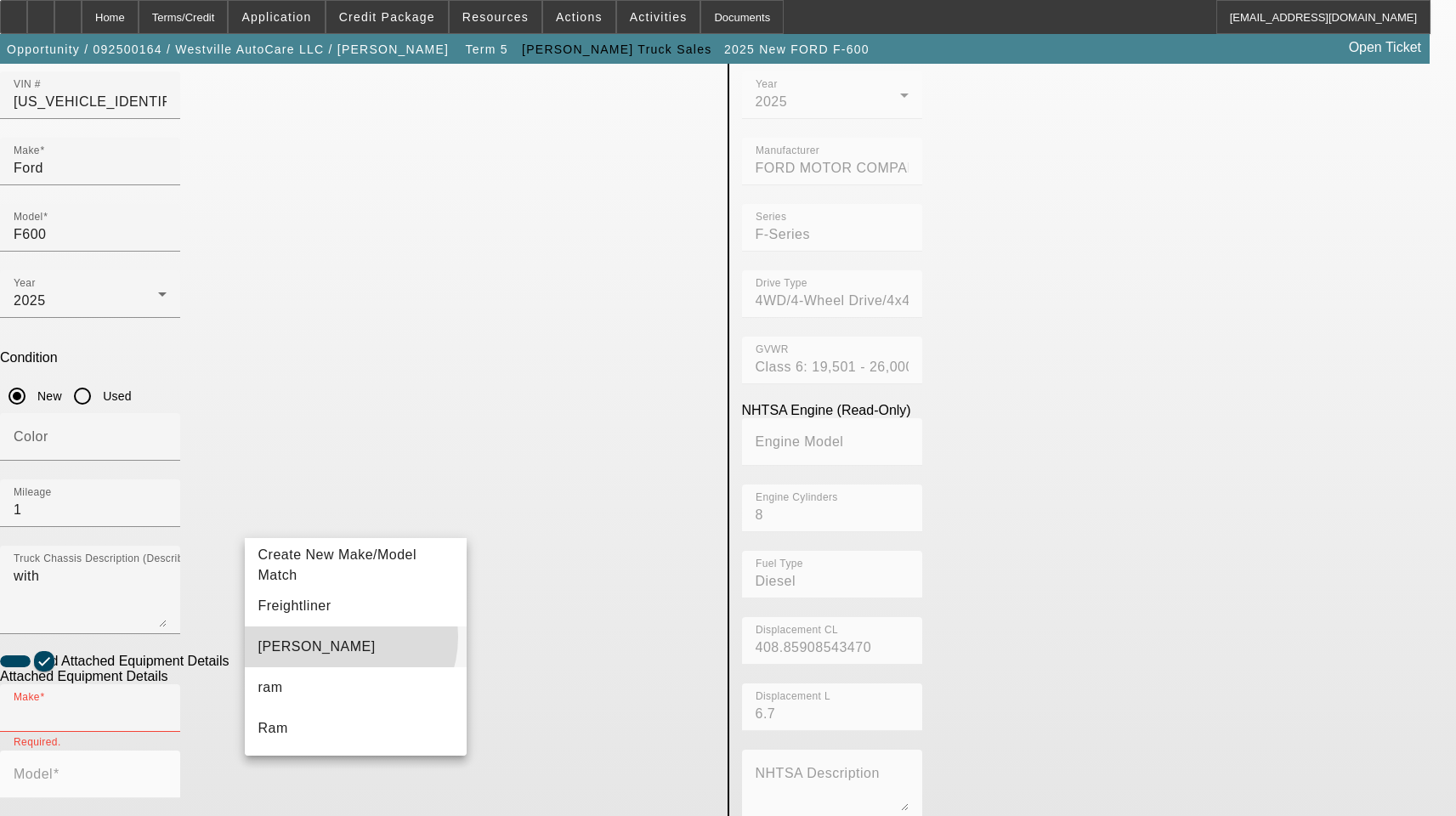
click at [337, 636] on mat-option "Jerr-Dan" at bounding box center [356, 647] width 222 height 41
type input "Jerr-Dan"
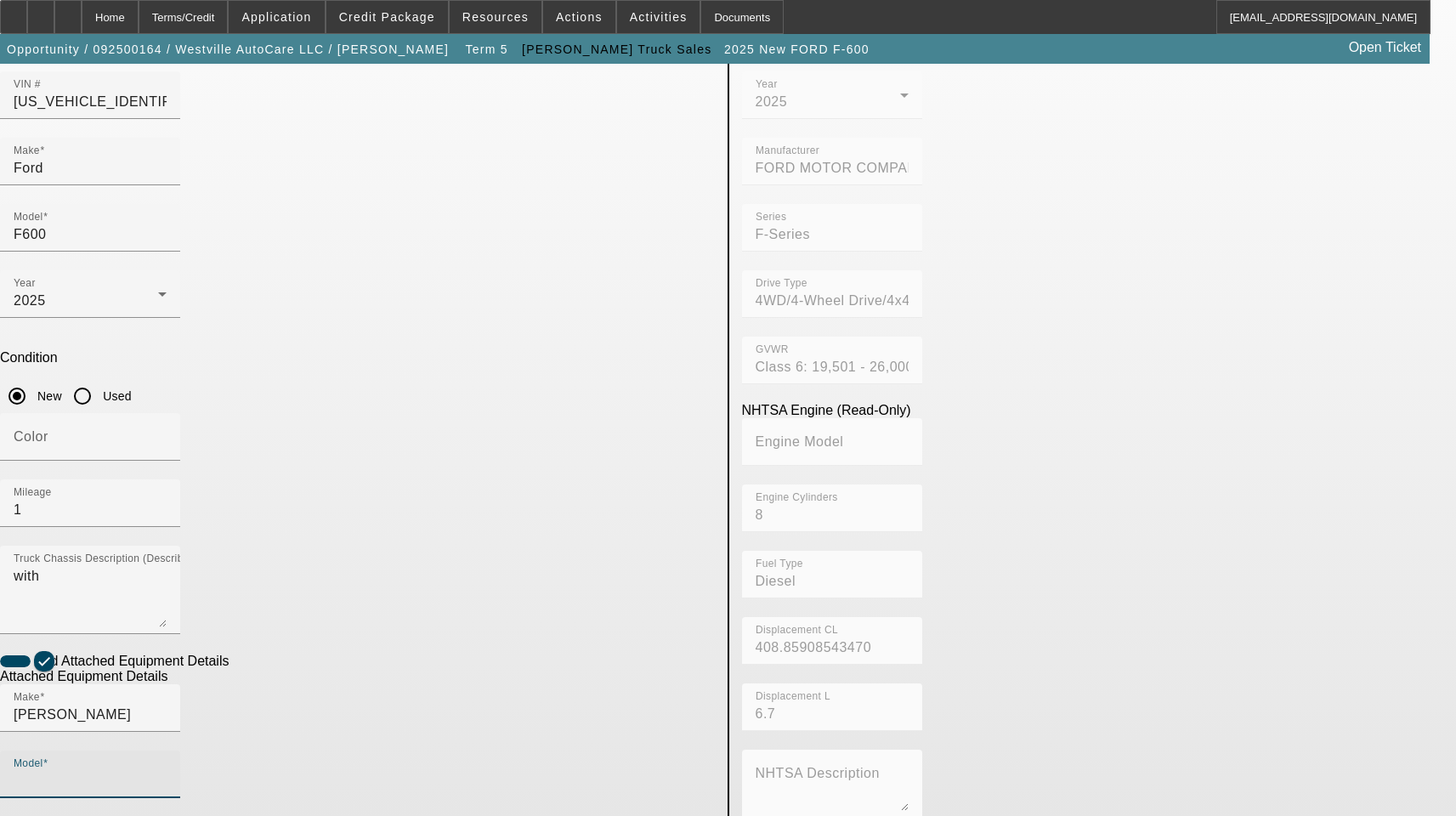
click at [167, 771] on input "Model" at bounding box center [90, 781] width 153 height 21
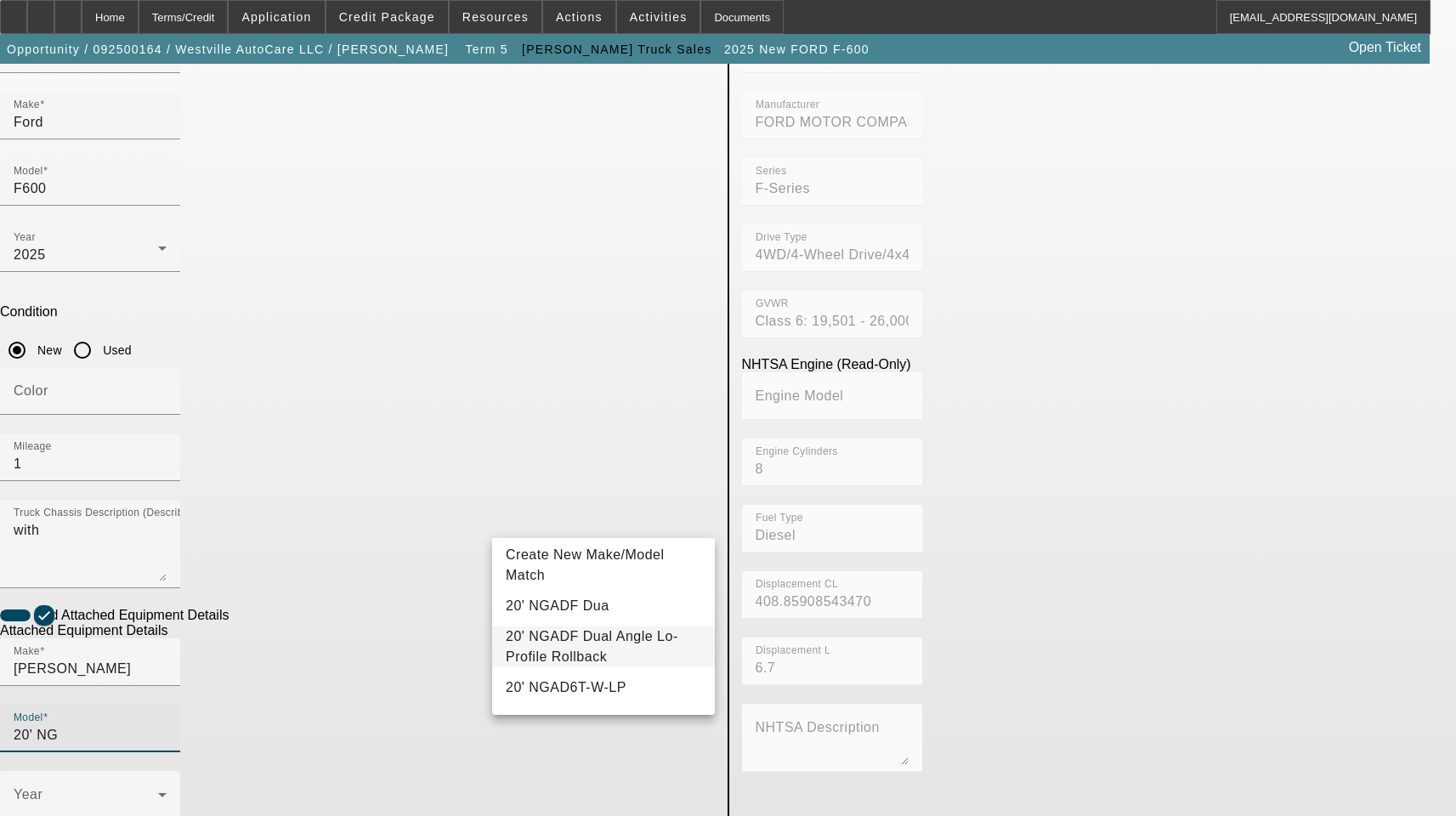
scroll to position [255, 0]
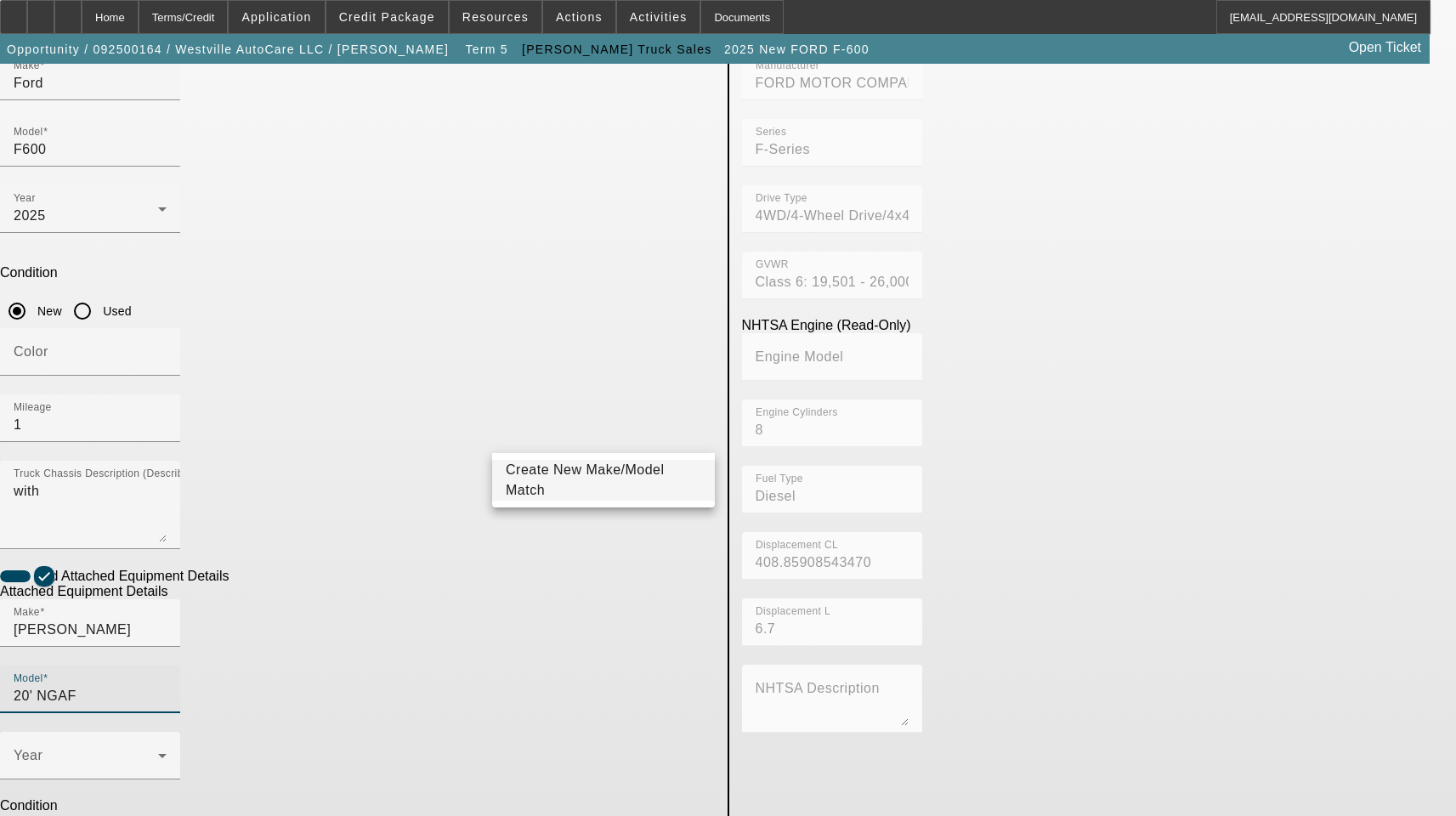
type input "20' NGAF"
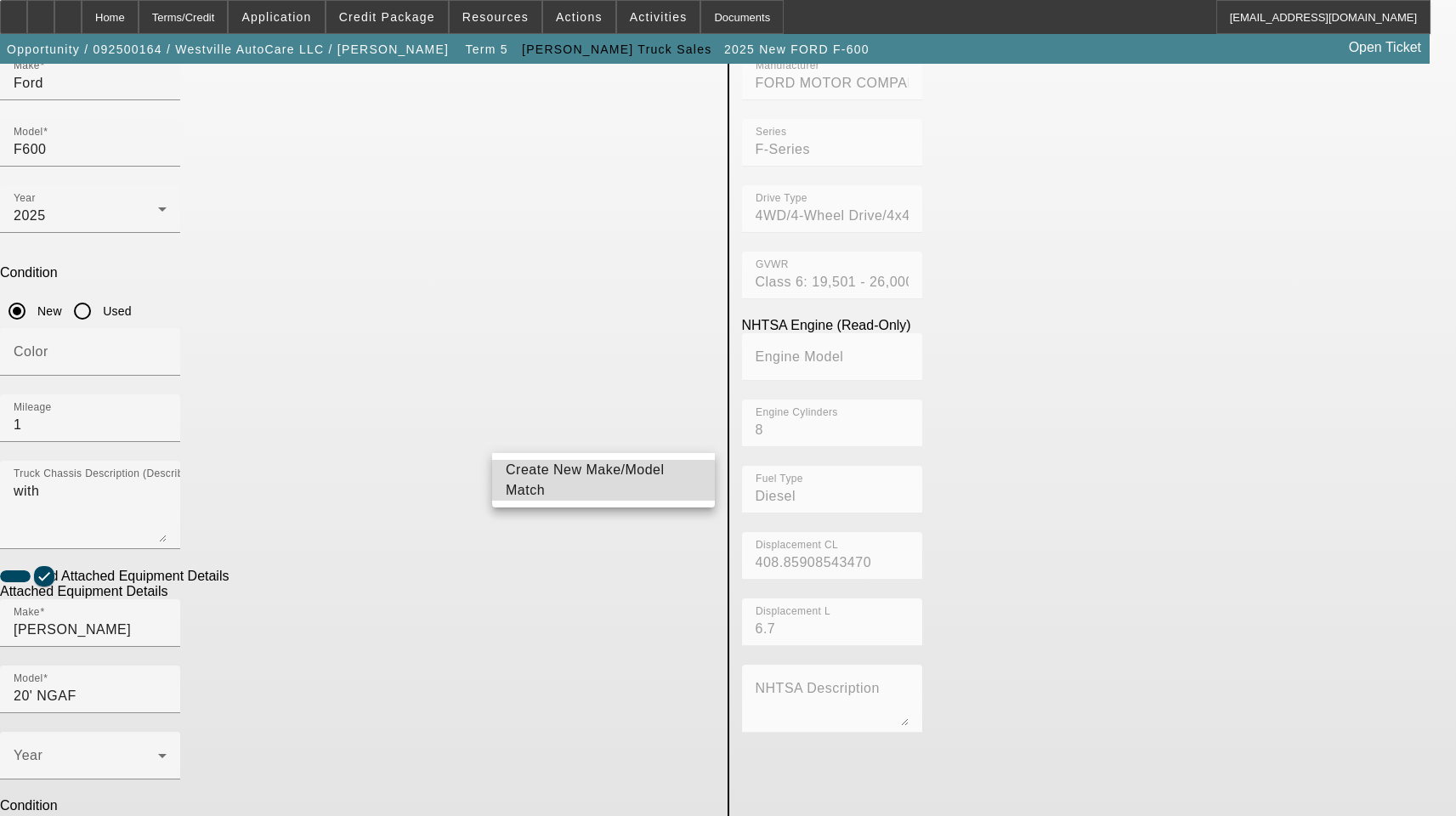
click at [582, 481] on span "Create New Make/Model Match" at bounding box center [585, 479] width 159 height 35
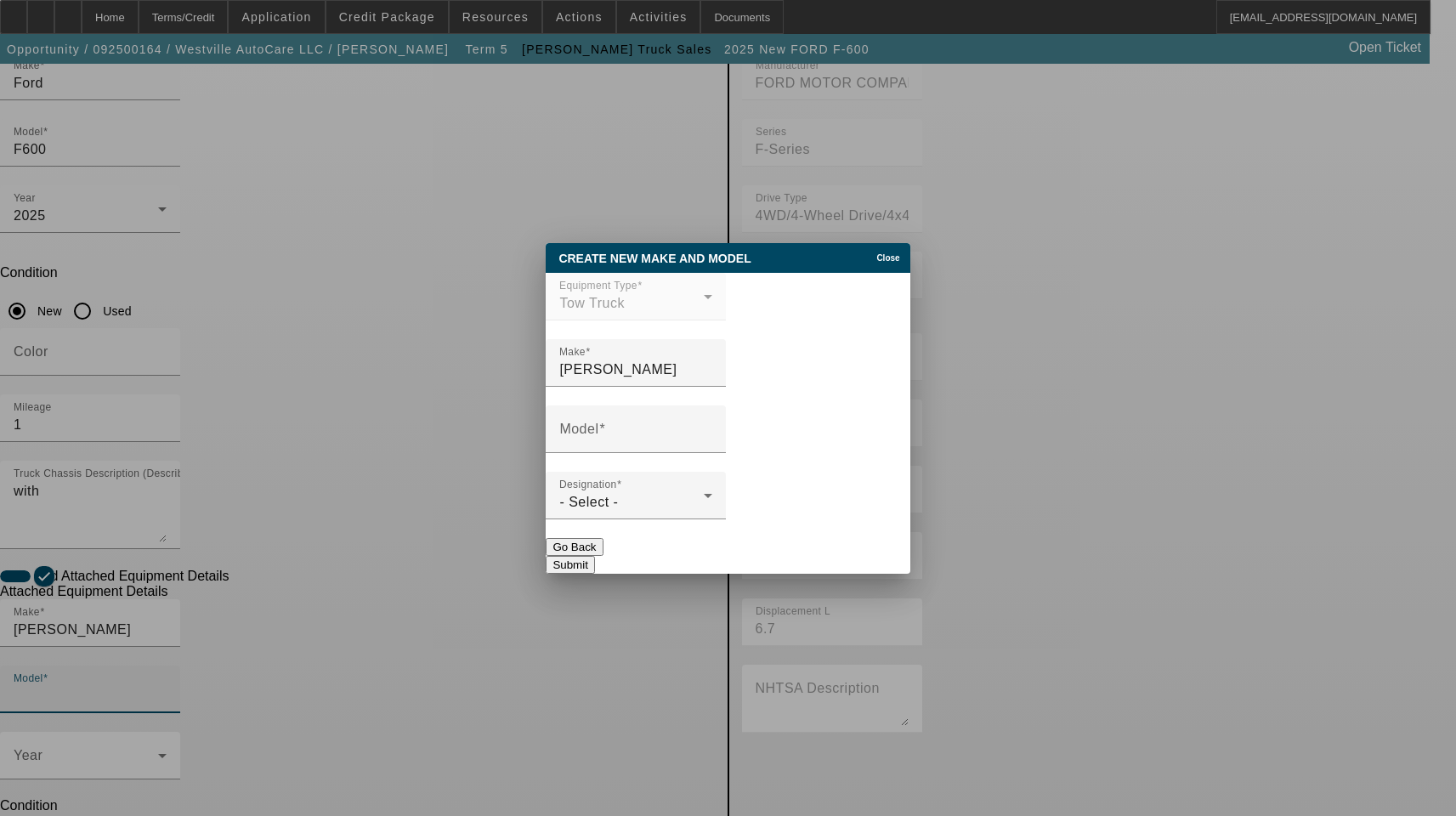
scroll to position [0, 0]
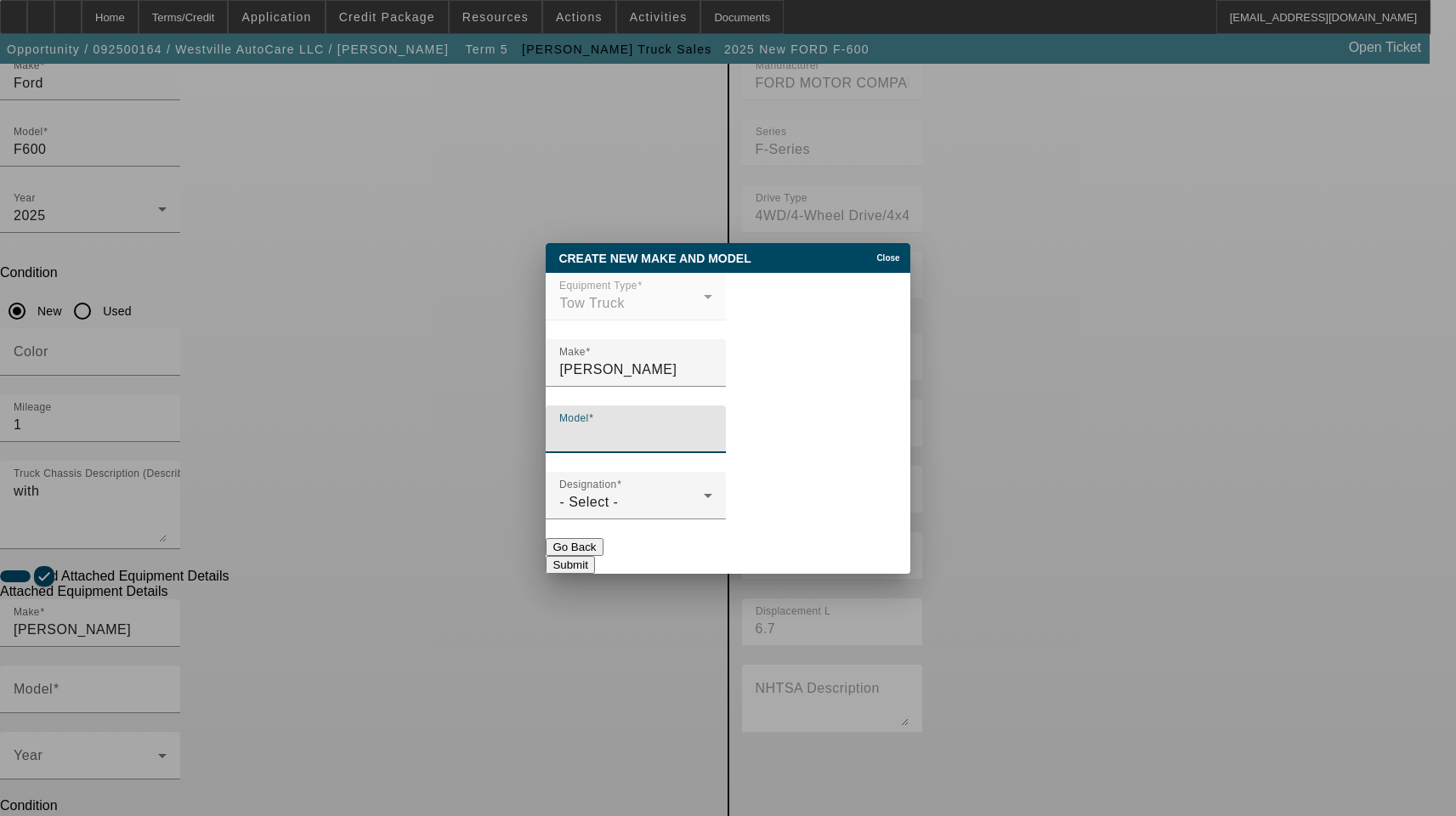
click at [638, 436] on input "Model" at bounding box center [636, 436] width 153 height 21
click at [632, 512] on div "- Select -" at bounding box center [631, 503] width 145 height 21
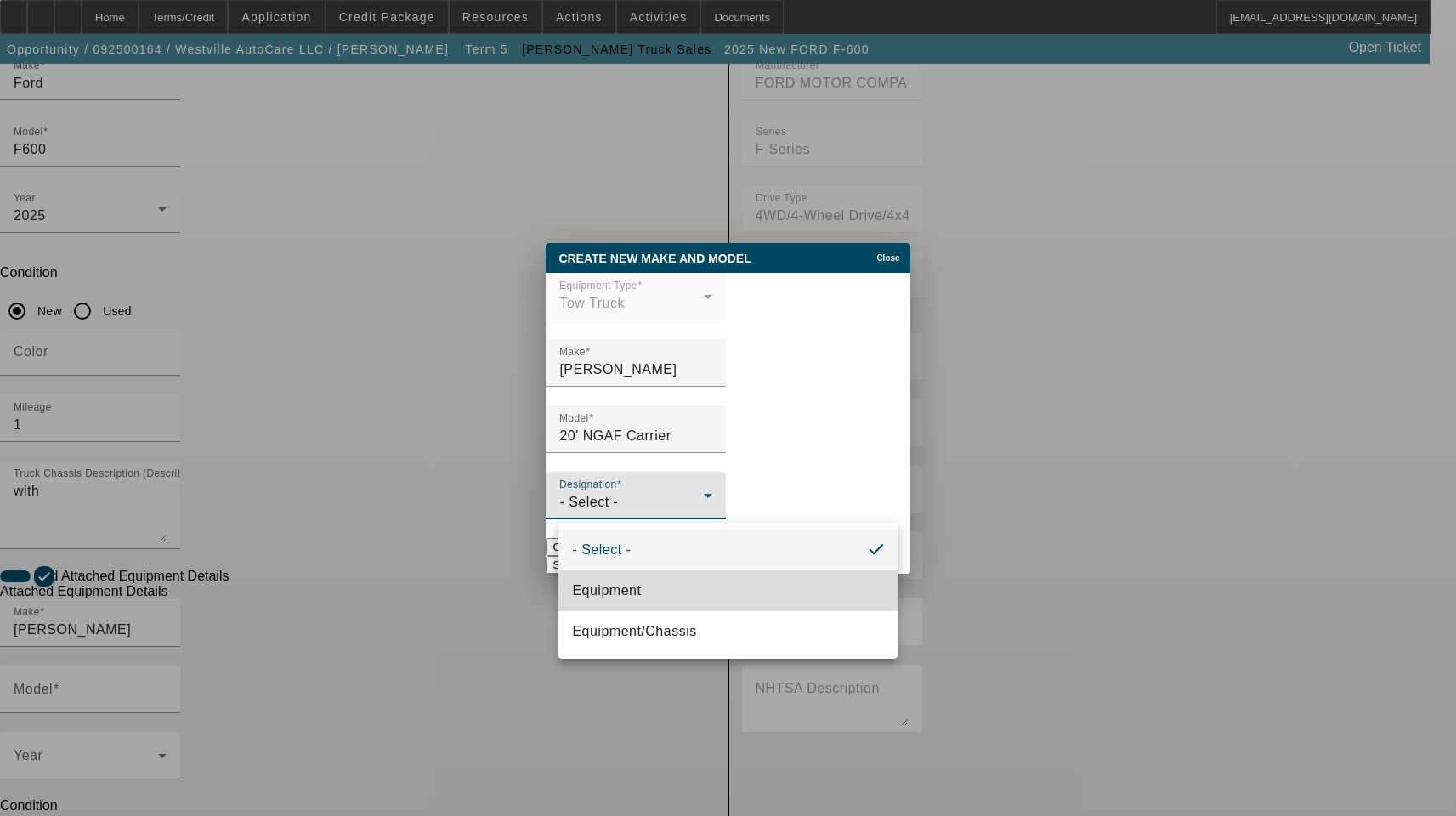
click at [644, 587] on mat-option "Equipment" at bounding box center [727, 590] width 338 height 41
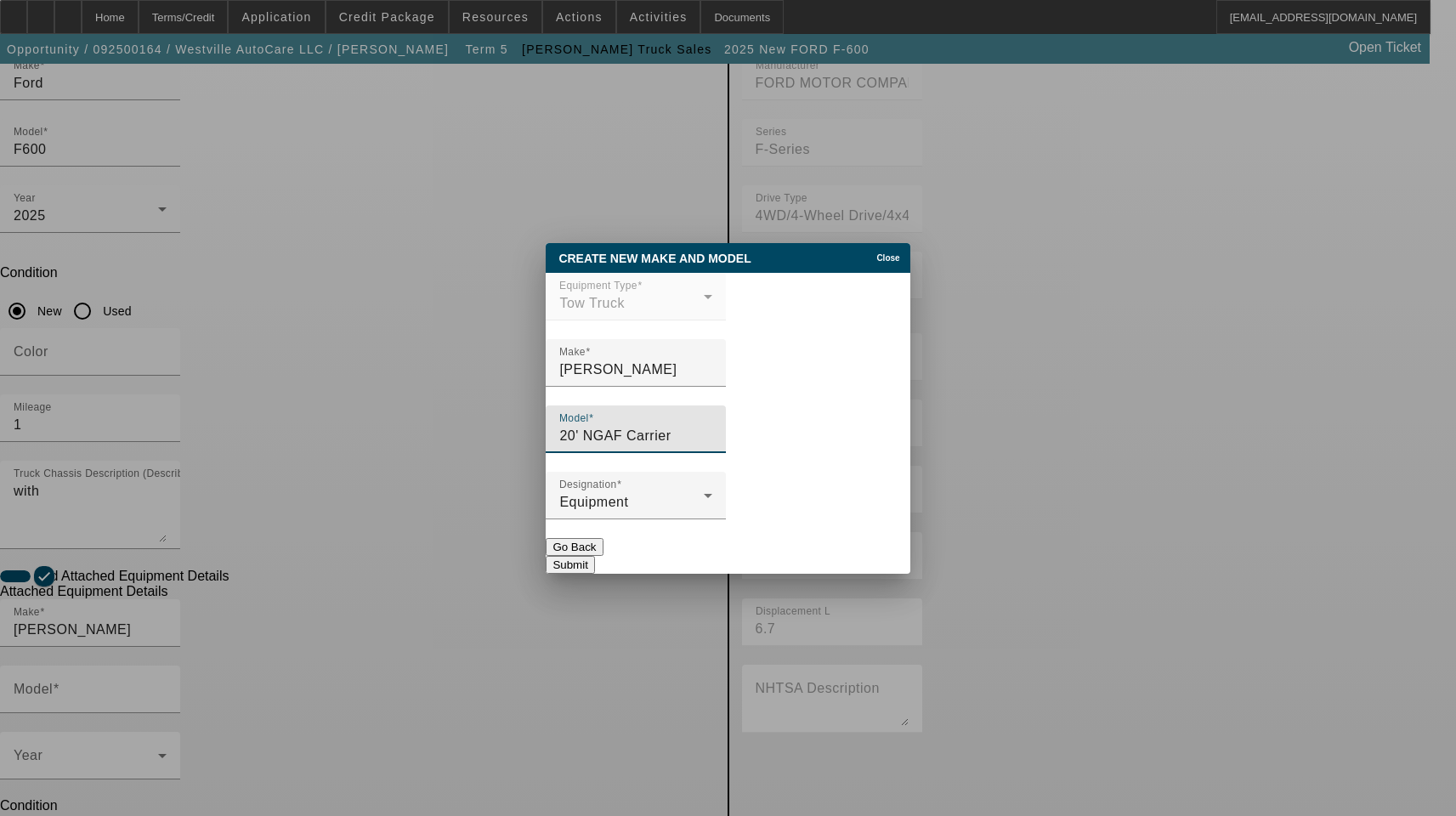
click at [700, 437] on input "20' NGAF Carrier" at bounding box center [636, 436] width 153 height 21
click at [626, 432] on input "20' NGAF Carrier" at bounding box center [636, 436] width 153 height 21
type input "20' NGAF IRL Carrier"
click at [594, 556] on button "Submit" at bounding box center [569, 564] width 48 height 18
type input "20' NGAF IRL Carrier"
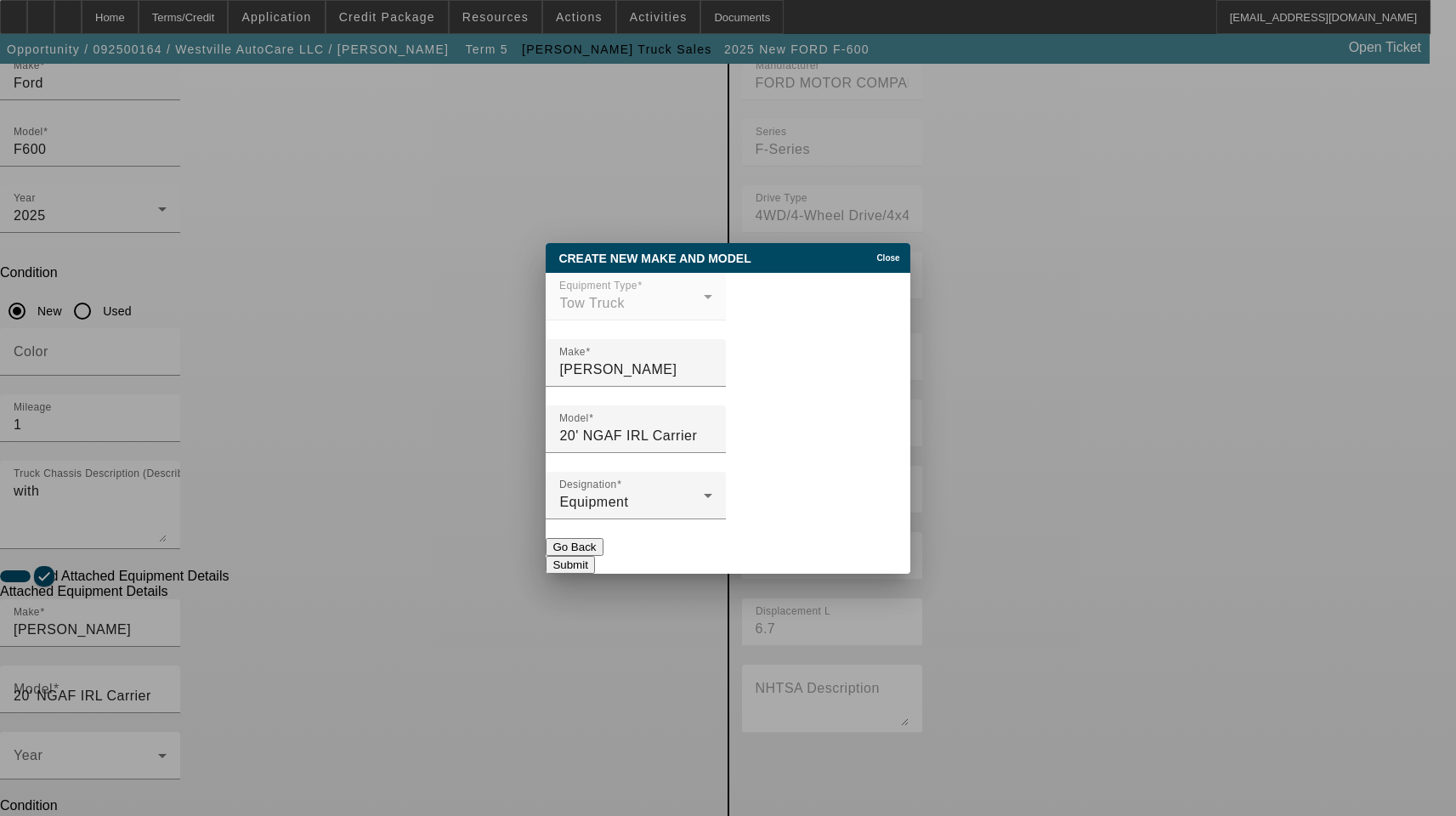
scroll to position [255, 0]
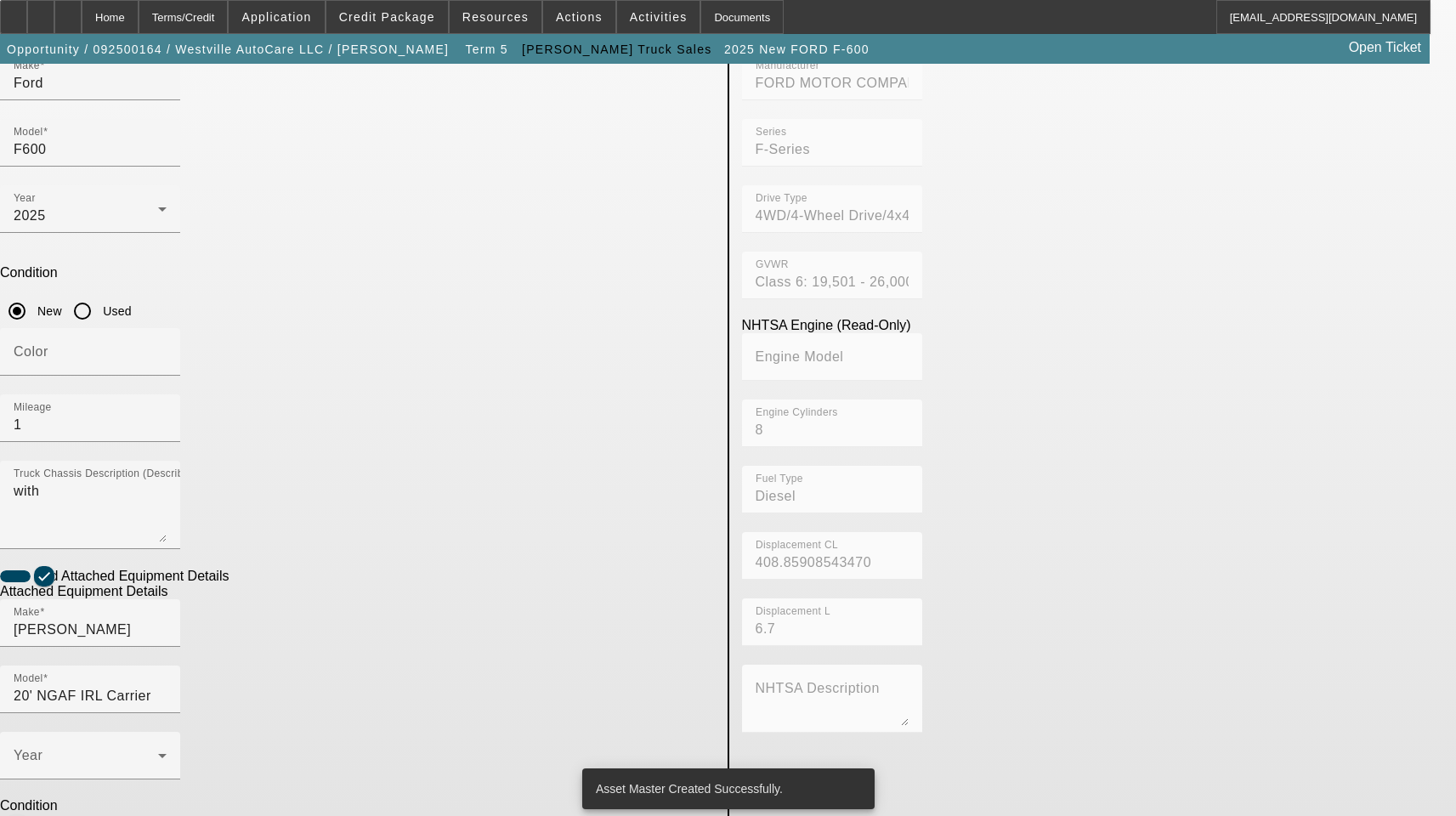
click at [34, 813] on input "New" at bounding box center [17, 830] width 34 height 34
radio input "true"
click at [158, 752] on span at bounding box center [85, 762] width 145 height 21
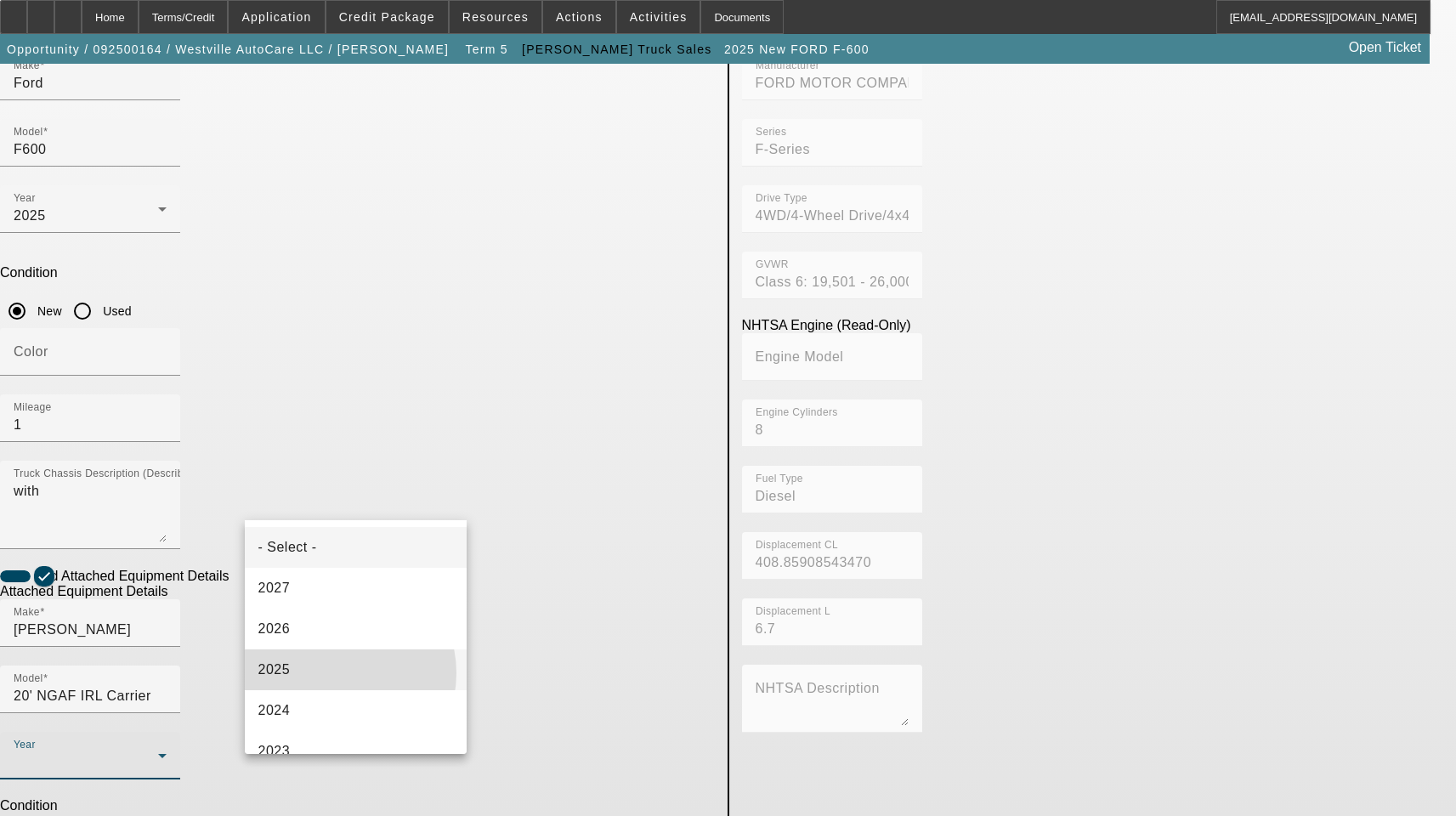
click at [333, 673] on mat-option "2025" at bounding box center [356, 669] width 222 height 41
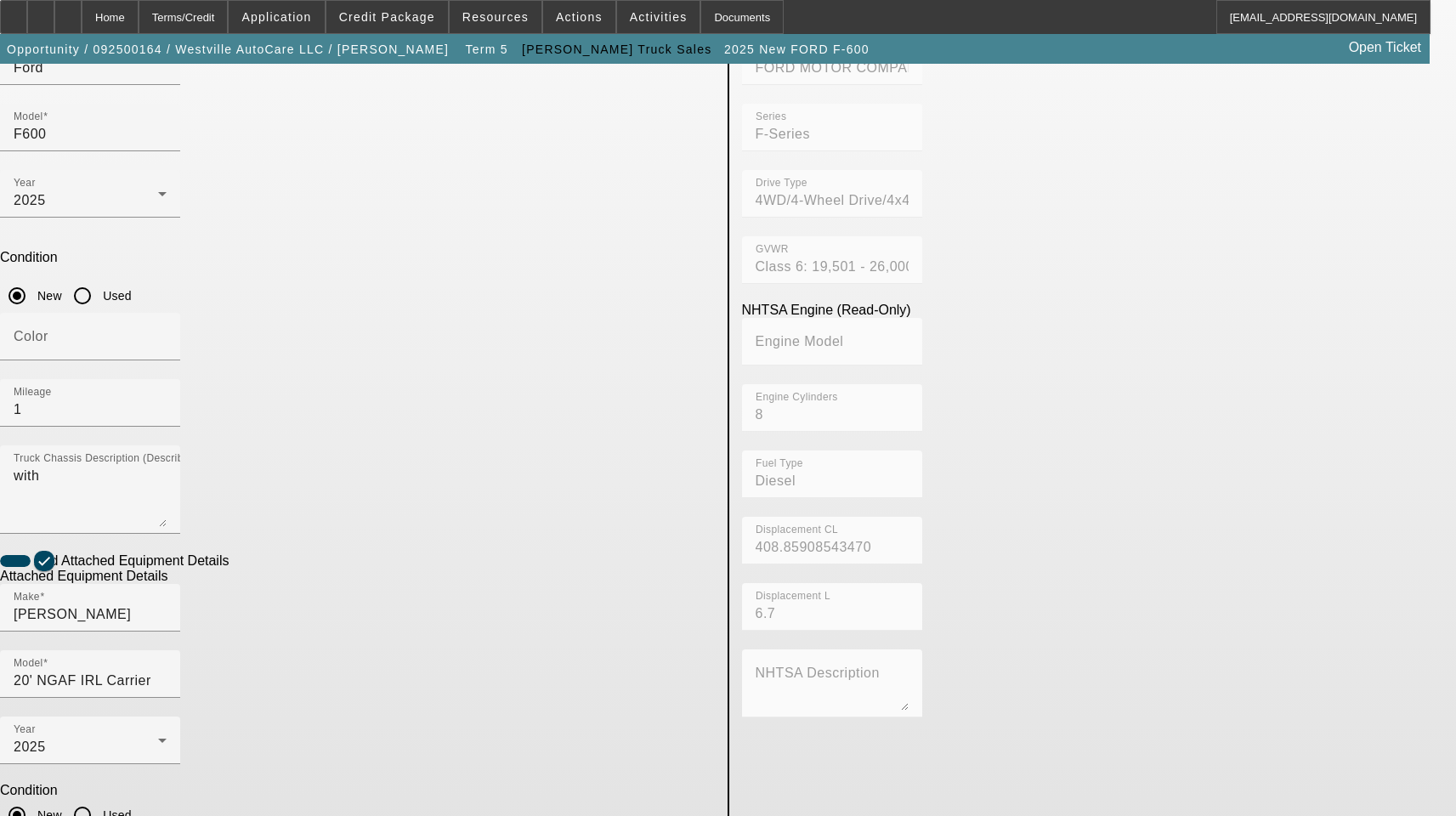
scroll to position [278, 0]
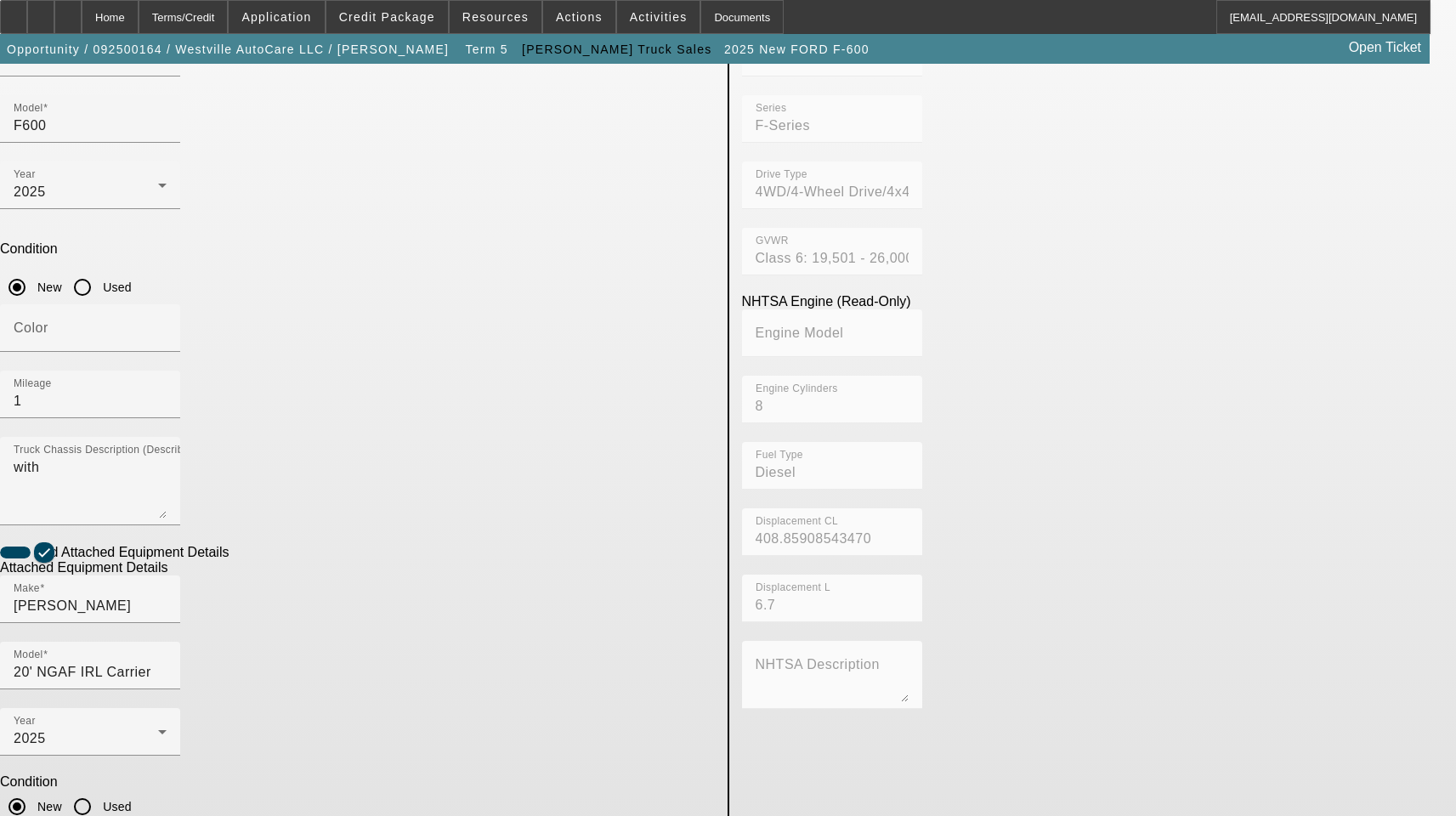
type textarea "Includes All Accessories, Attachments and Options"
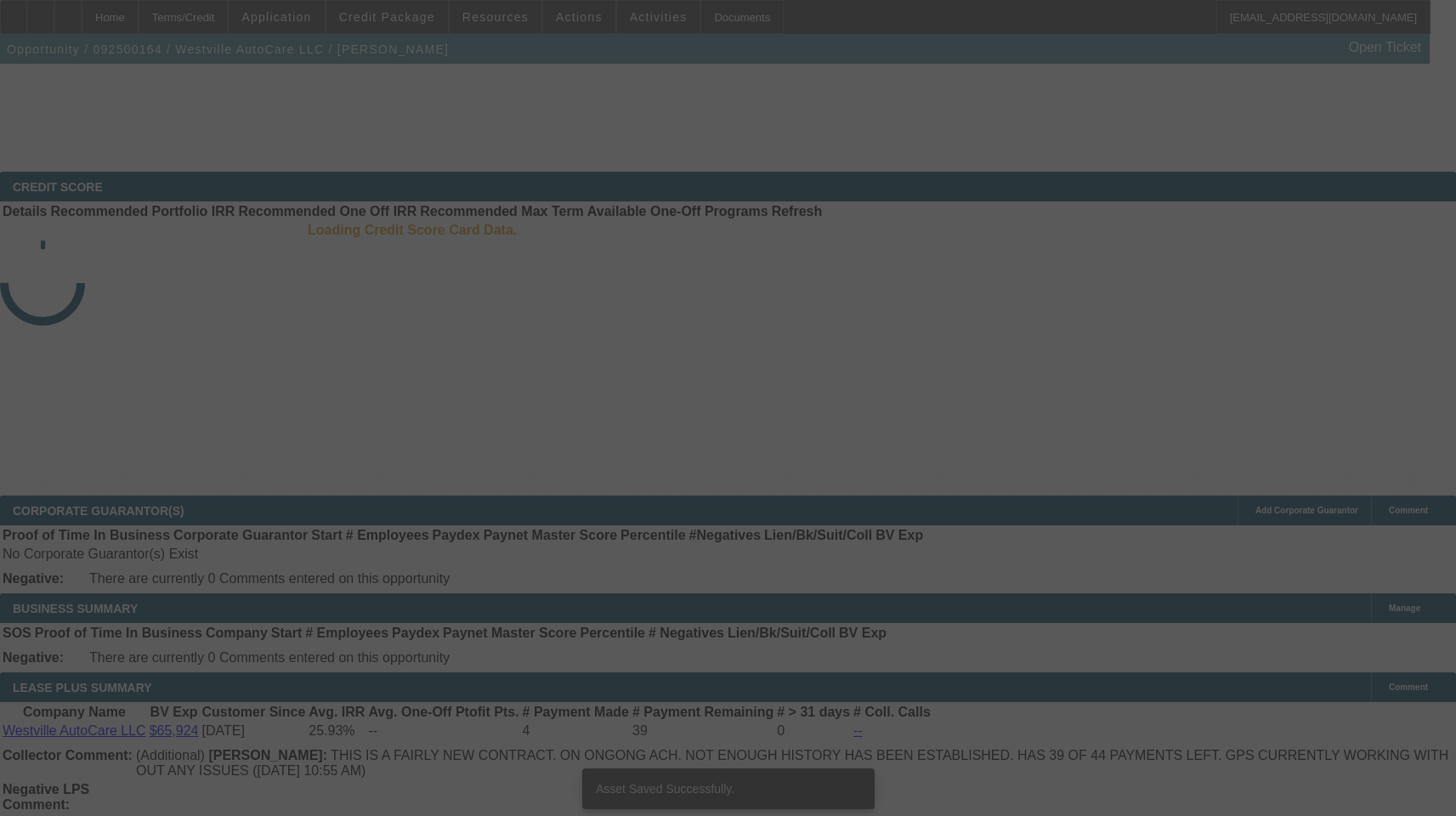
select select "3"
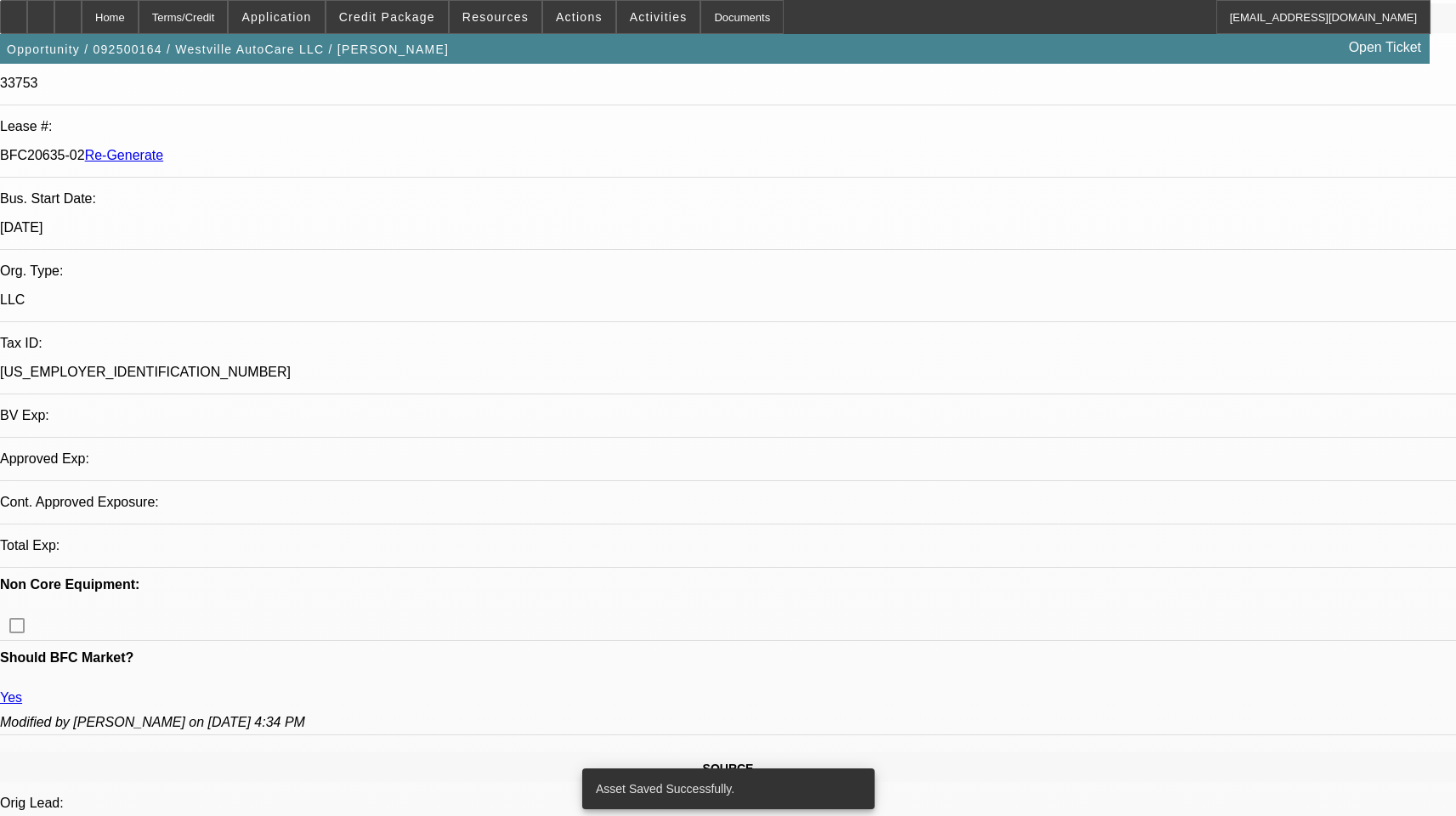
select select "0"
select select "2"
select select "0"
select select "6"
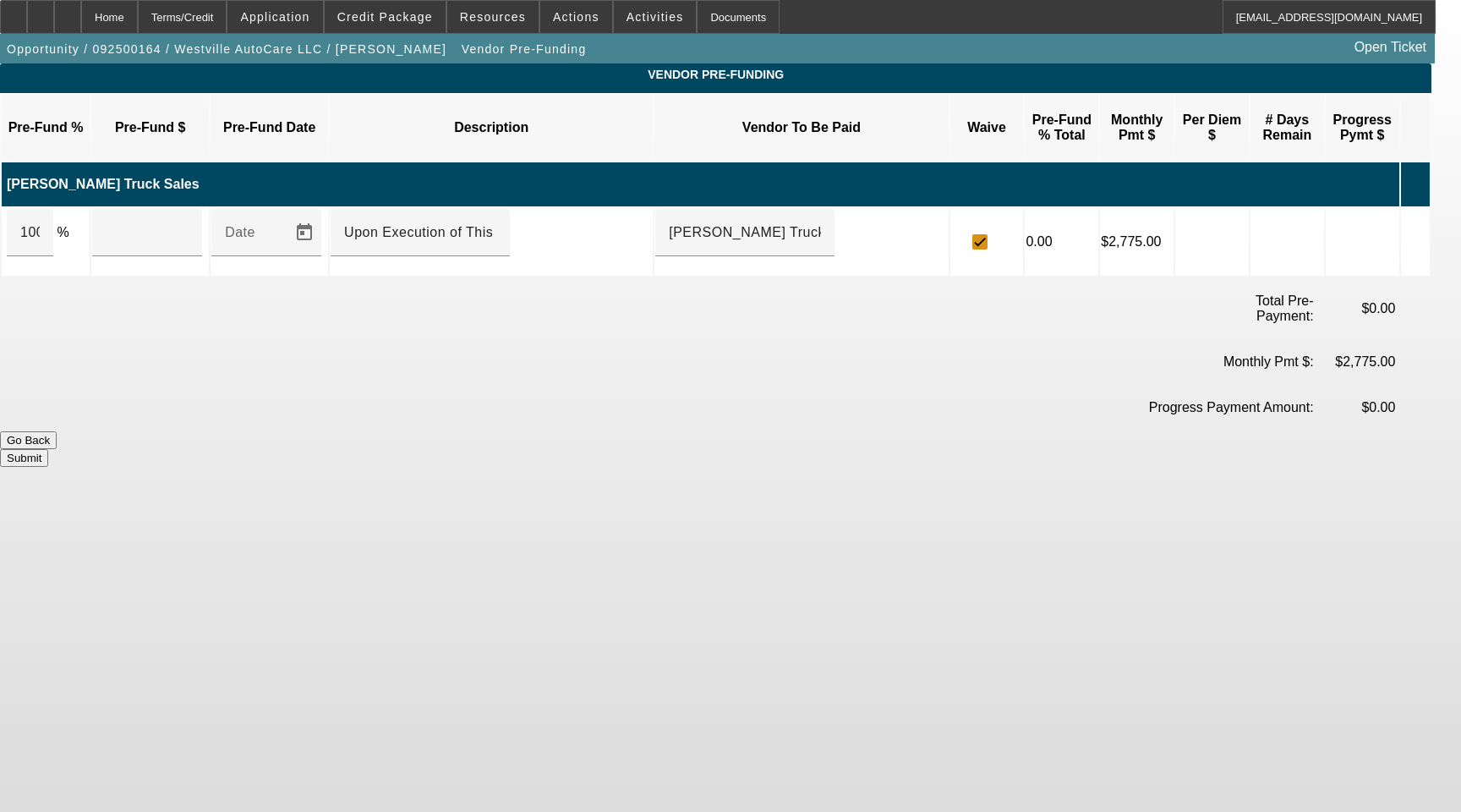
click at [29, 208] on td "100 %" at bounding box center [45, 242] width 88 height 68
click at [40, 222] on input "100" at bounding box center [30, 233] width 20 height 21
type input "$128,500.00"
click at [48, 449] on button "Submit" at bounding box center [24, 458] width 48 height 18
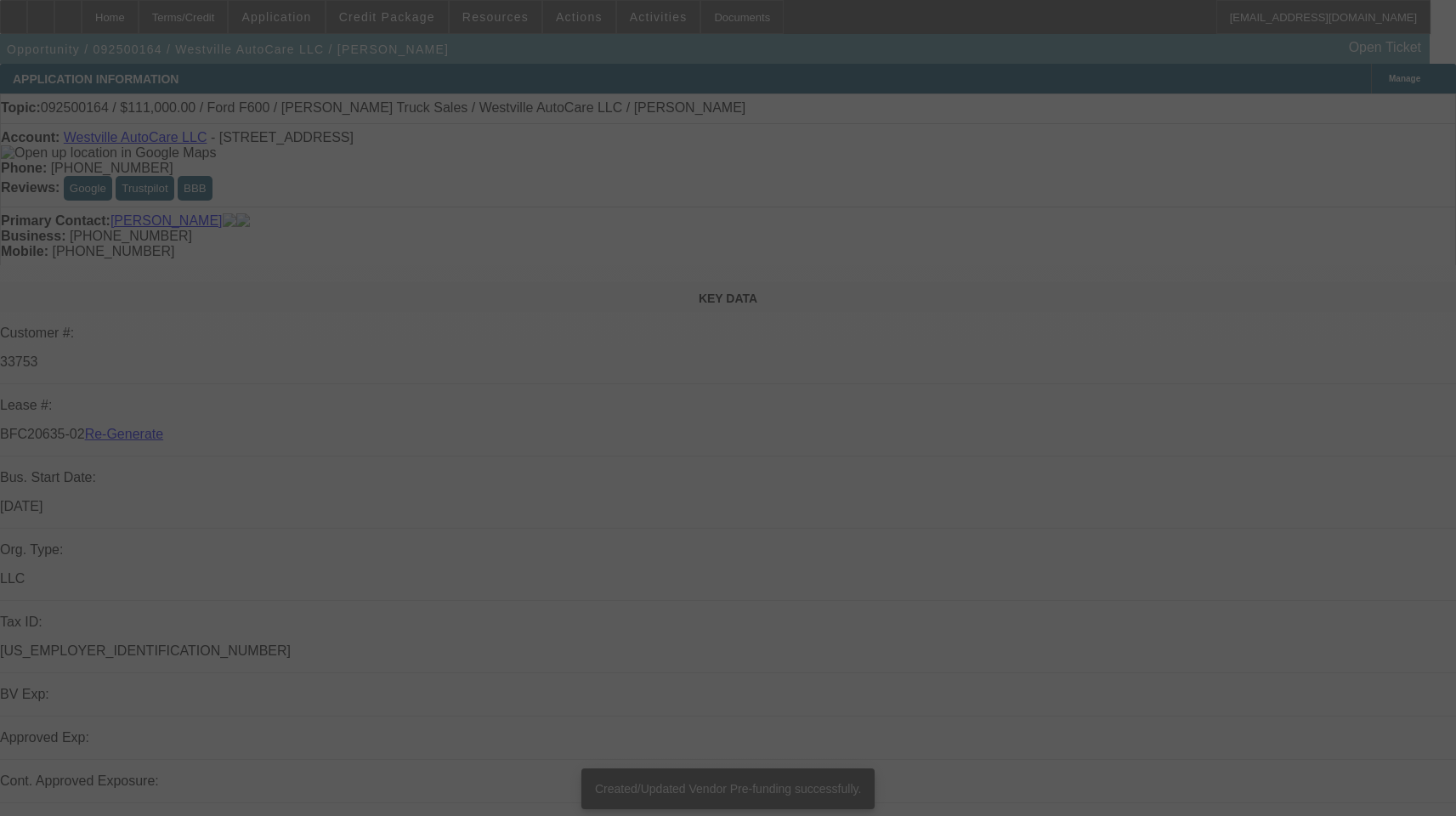
select select "3"
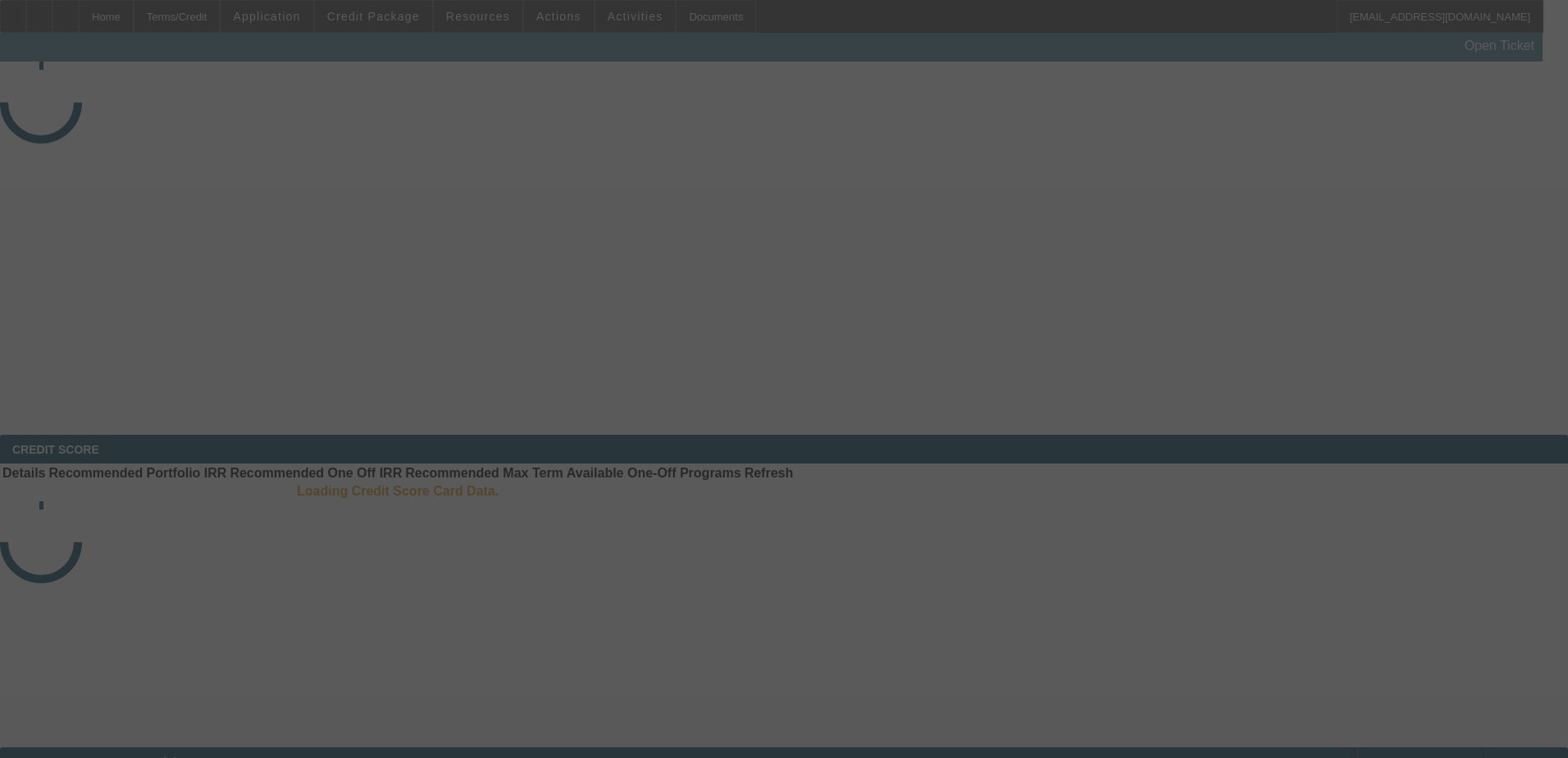
select select "3"
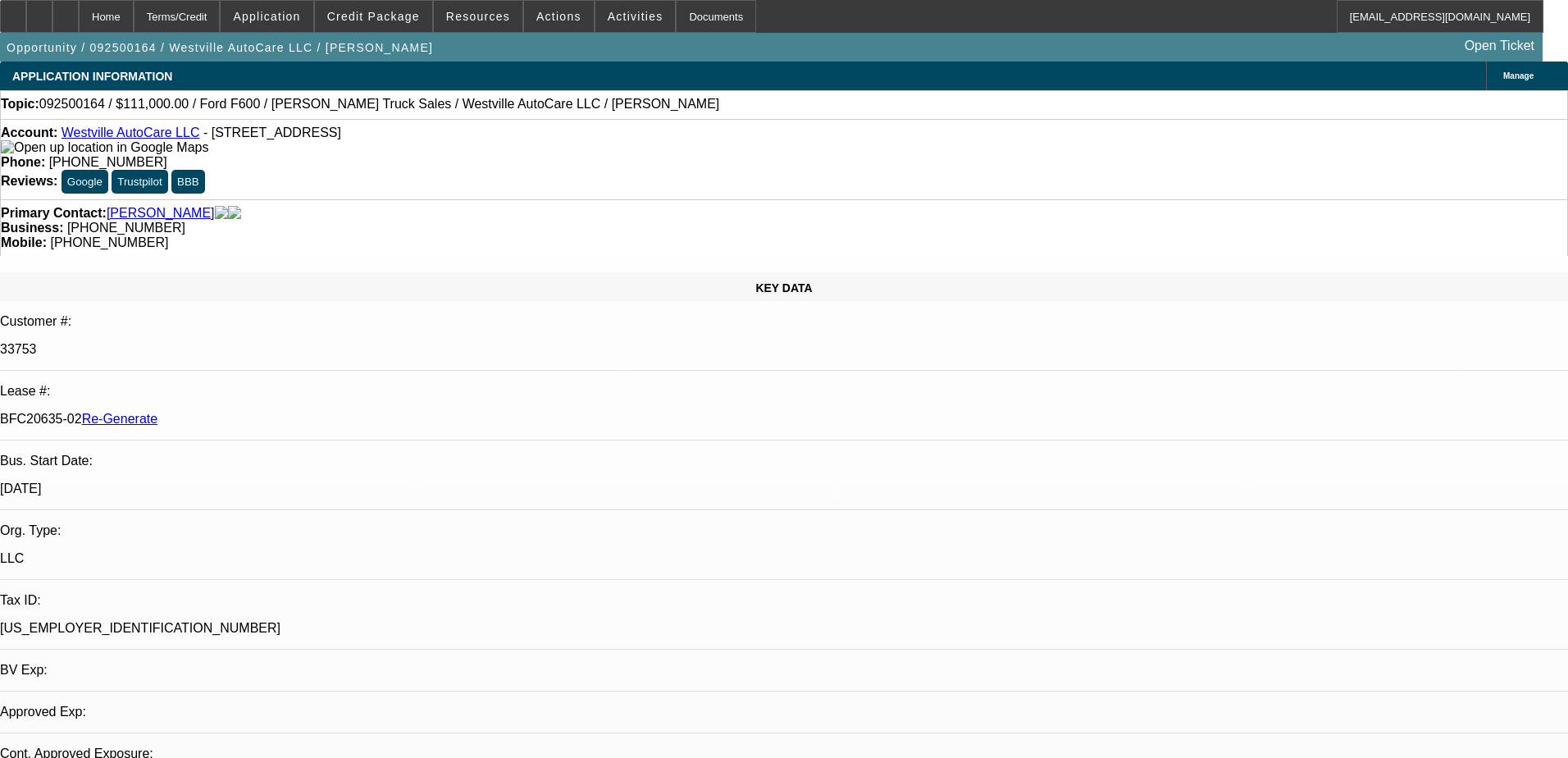
select select "0"
select select "2"
select select "0"
select select "6"
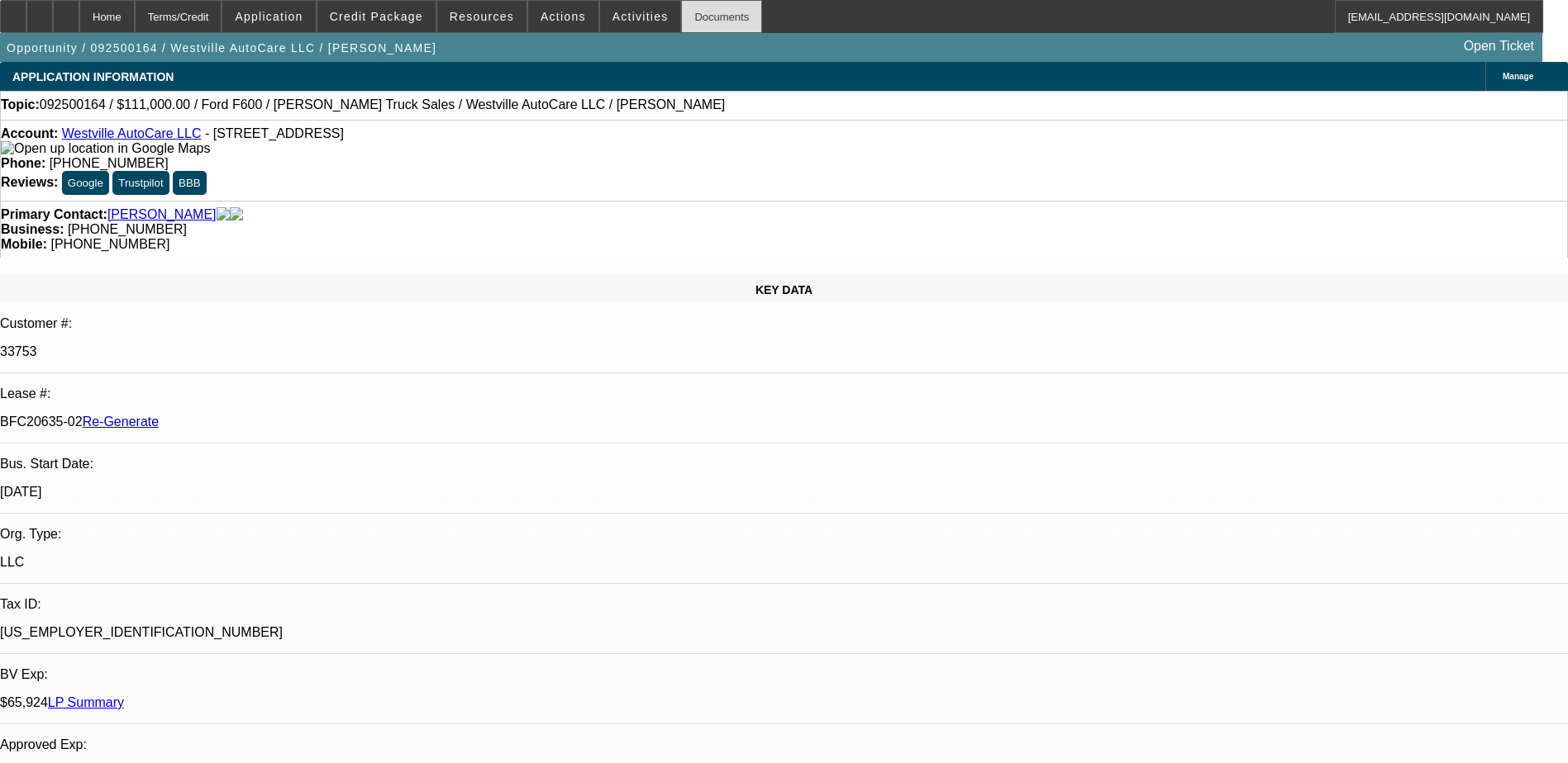
click at [693, 19] on div "Documents" at bounding box center [722, 17] width 81 height 33
type input "terr"
drag, startPoint x: 1365, startPoint y: 72, endPoint x: 1266, endPoint y: 74, distance: 99.0
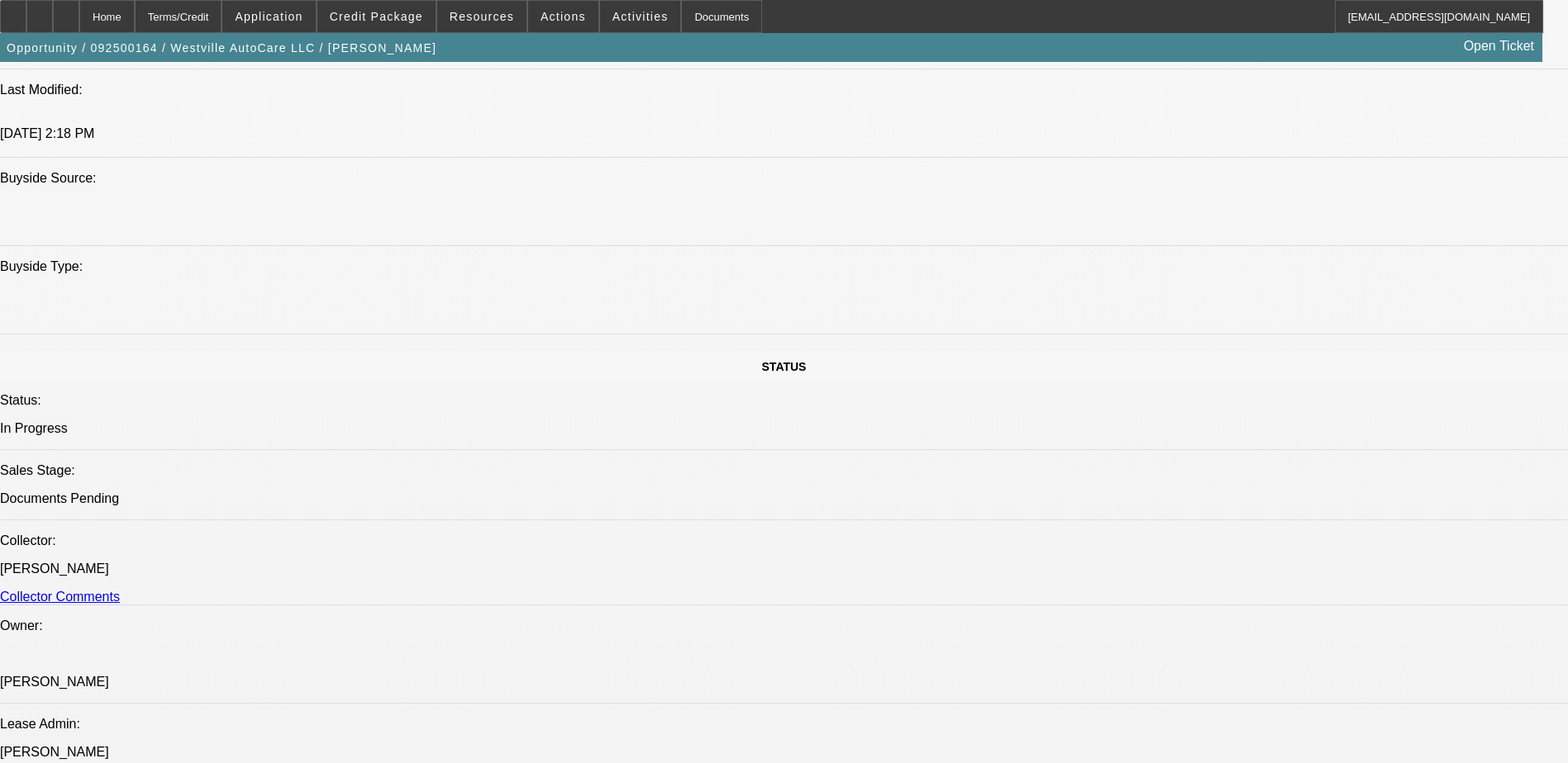
scroll to position [1570, 0]
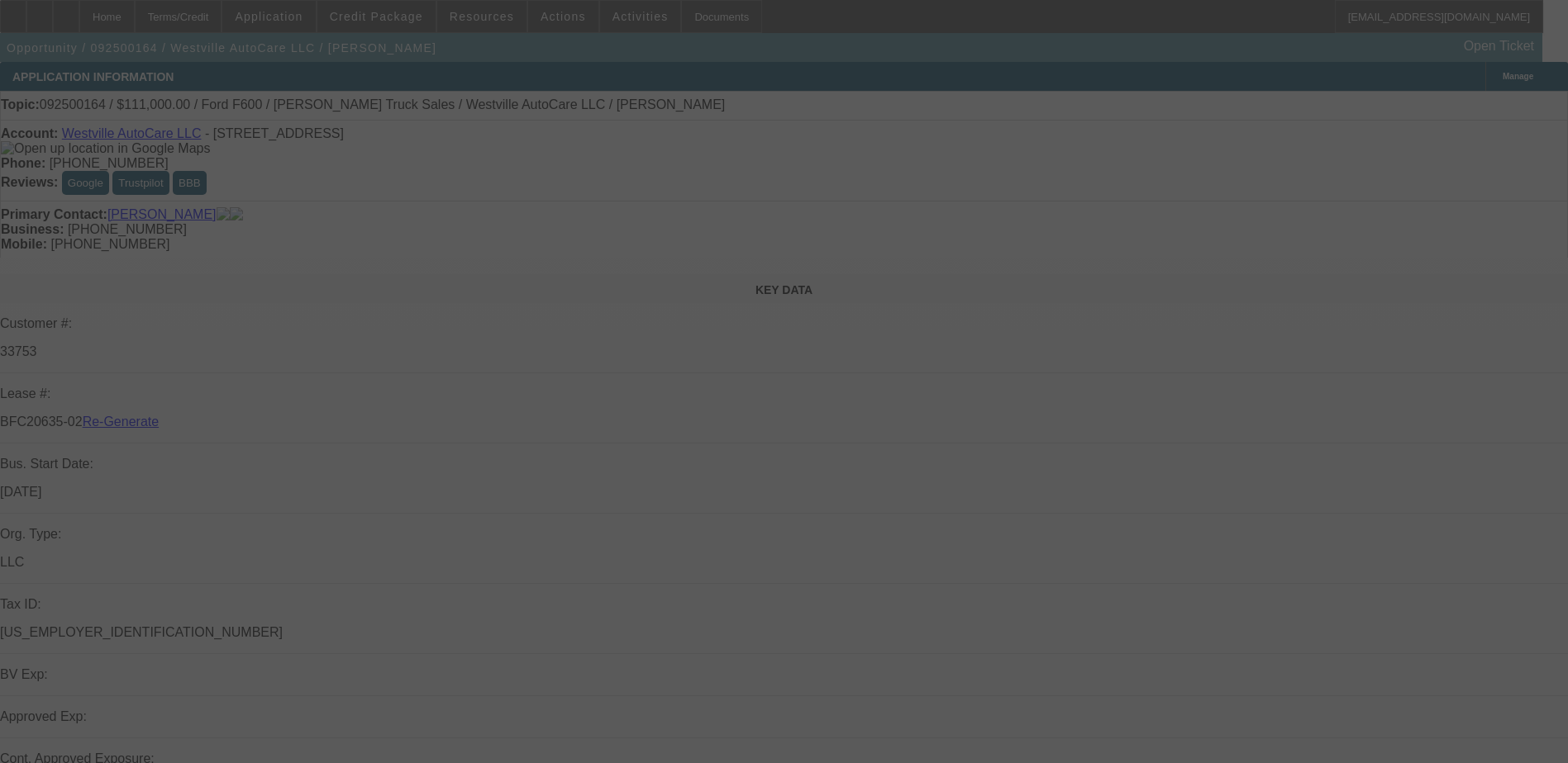
select select "3"
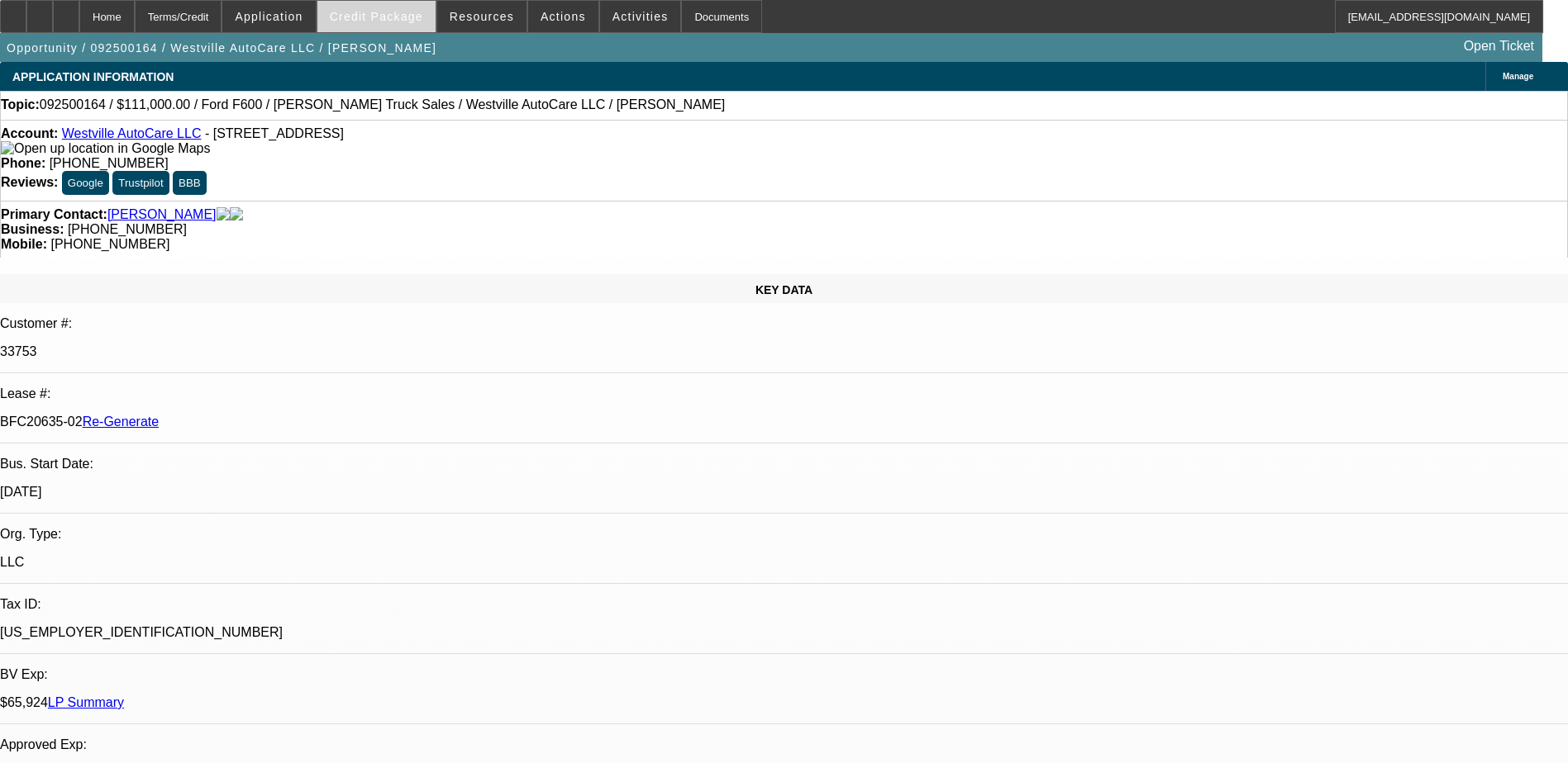
select select "0"
select select "2"
select select "0"
select select "1"
select select "2"
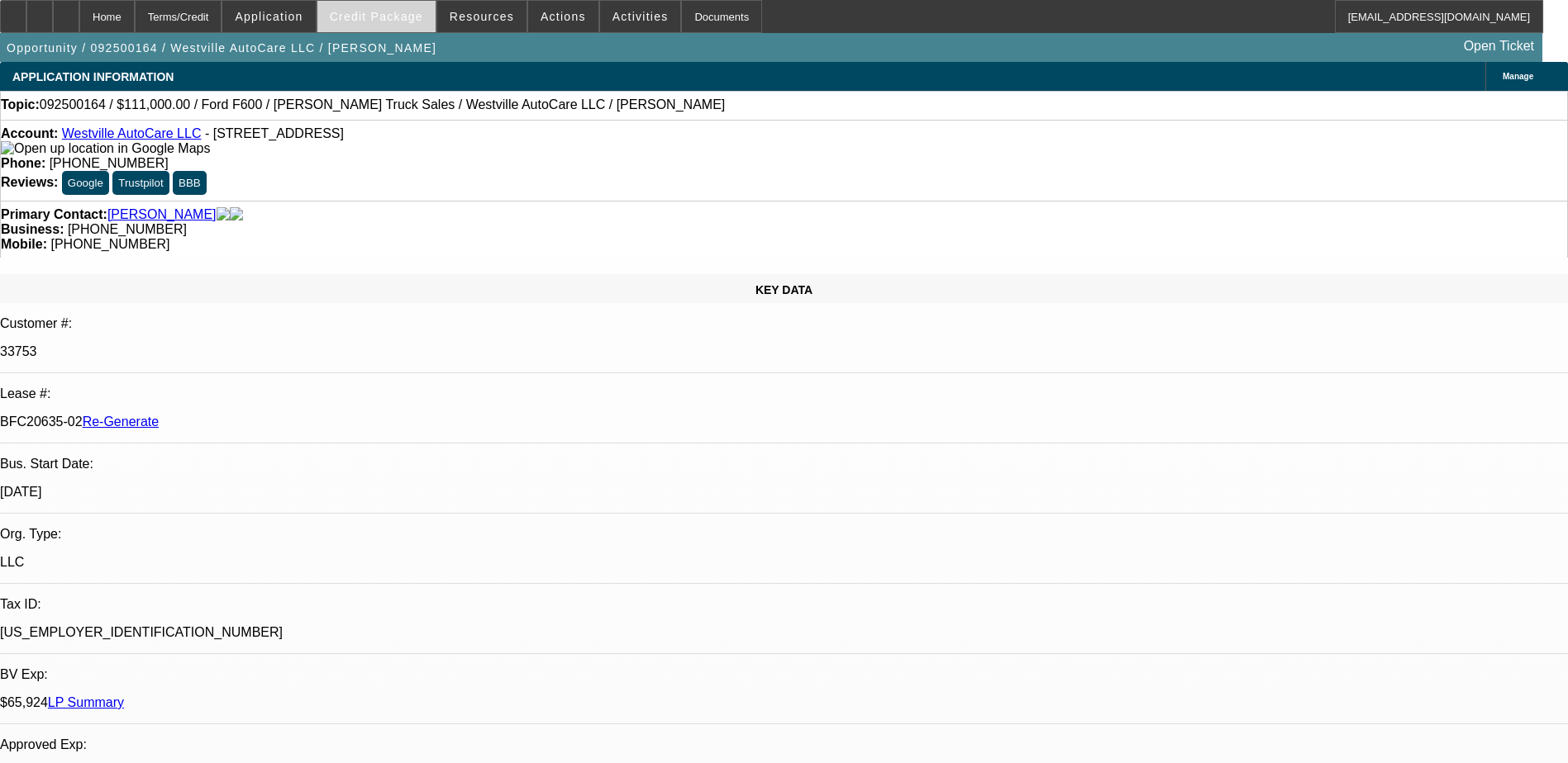
select select "6"
click at [395, 11] on span "Credit Package" at bounding box center [376, 17] width 93 height 13
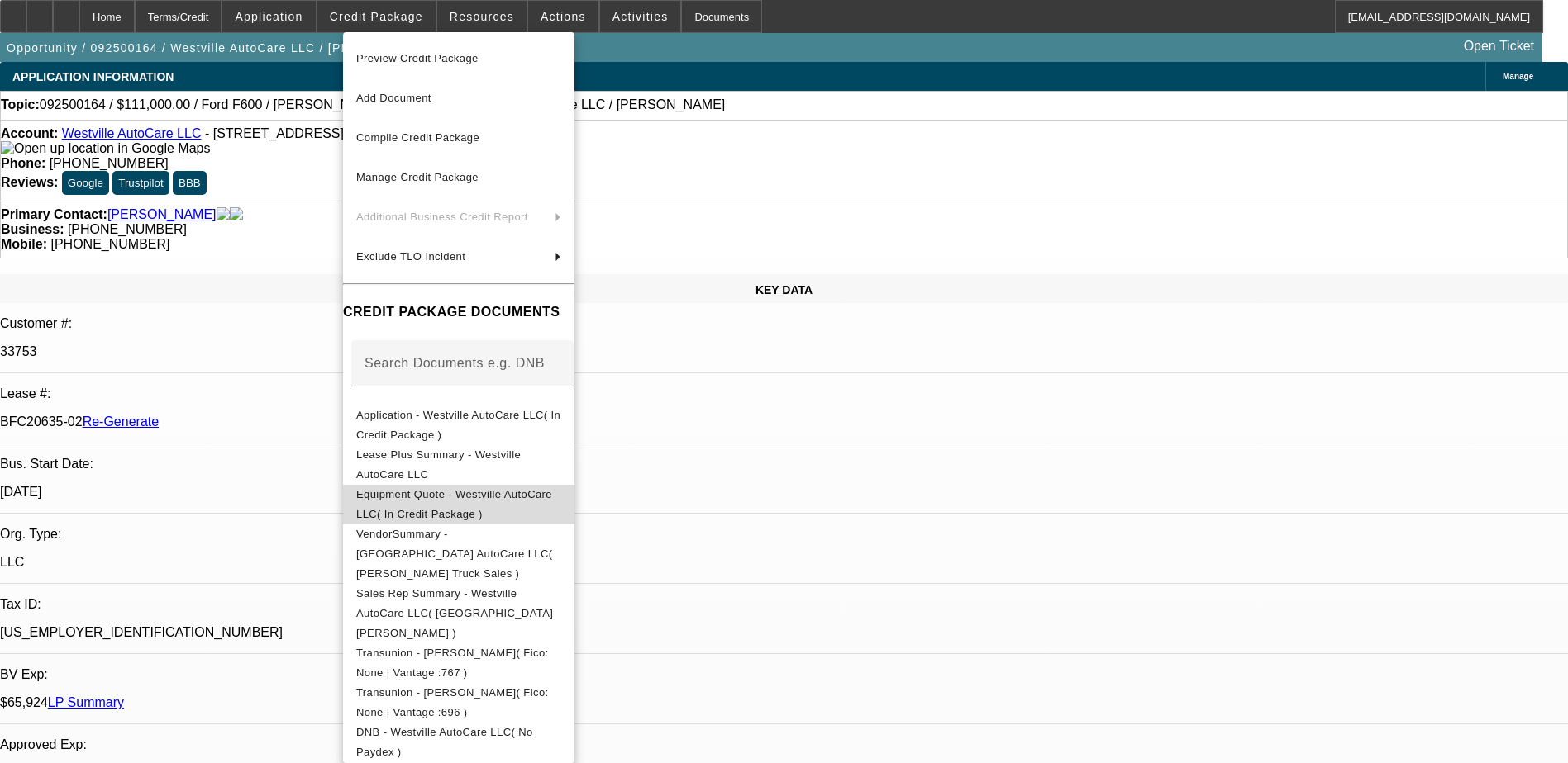
click at [489, 494] on span "Equipment Quote - Westville AutoCare LLC( In Credit Package )" at bounding box center [454, 504] width 196 height 32
